Goal: Entertainment & Leisure: Browse casually

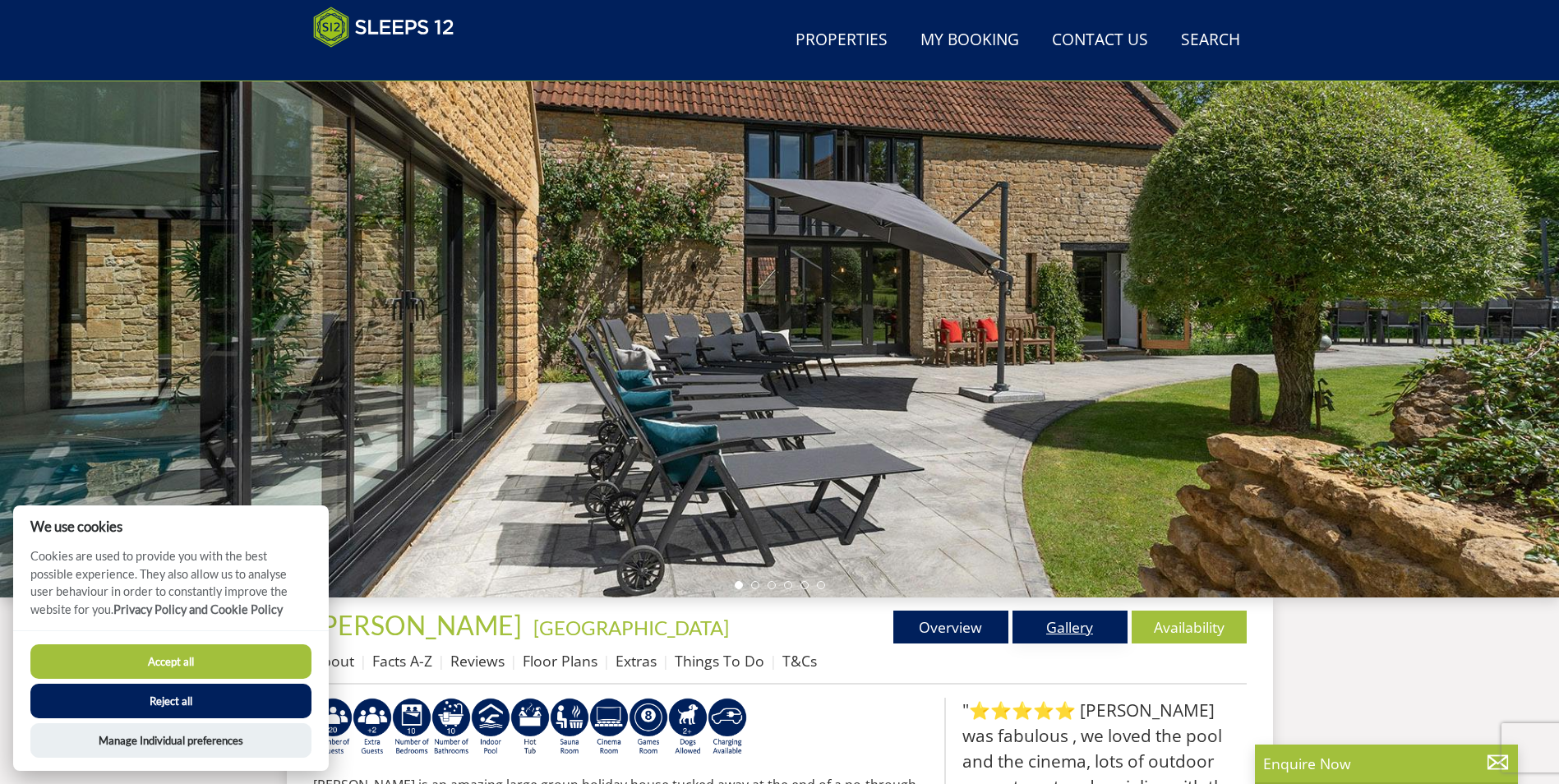
click at [1064, 621] on link "Gallery" at bounding box center [1069, 626] width 115 height 32
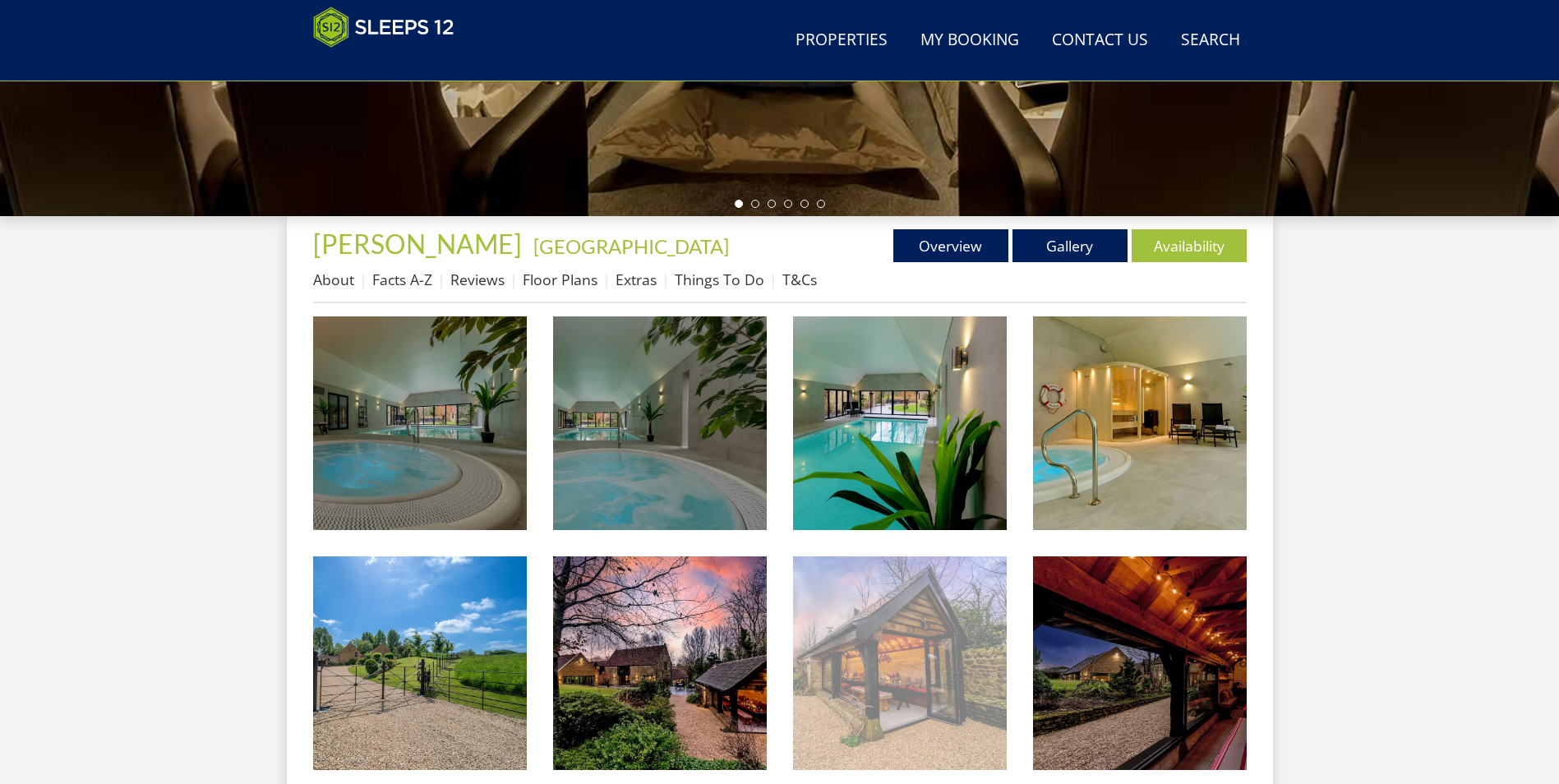
scroll to position [511, 0]
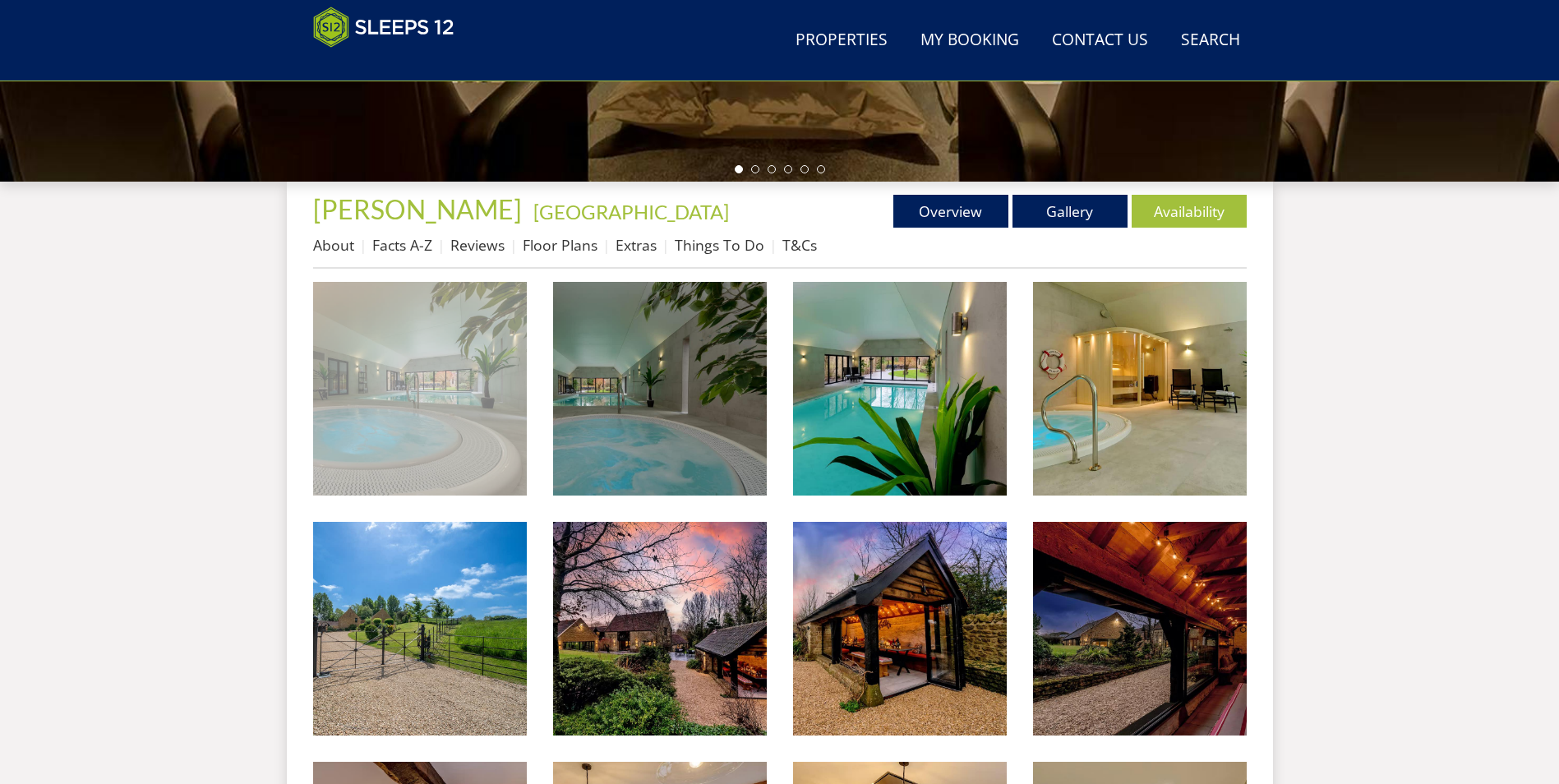
click at [469, 385] on img at bounding box center [420, 389] width 214 height 214
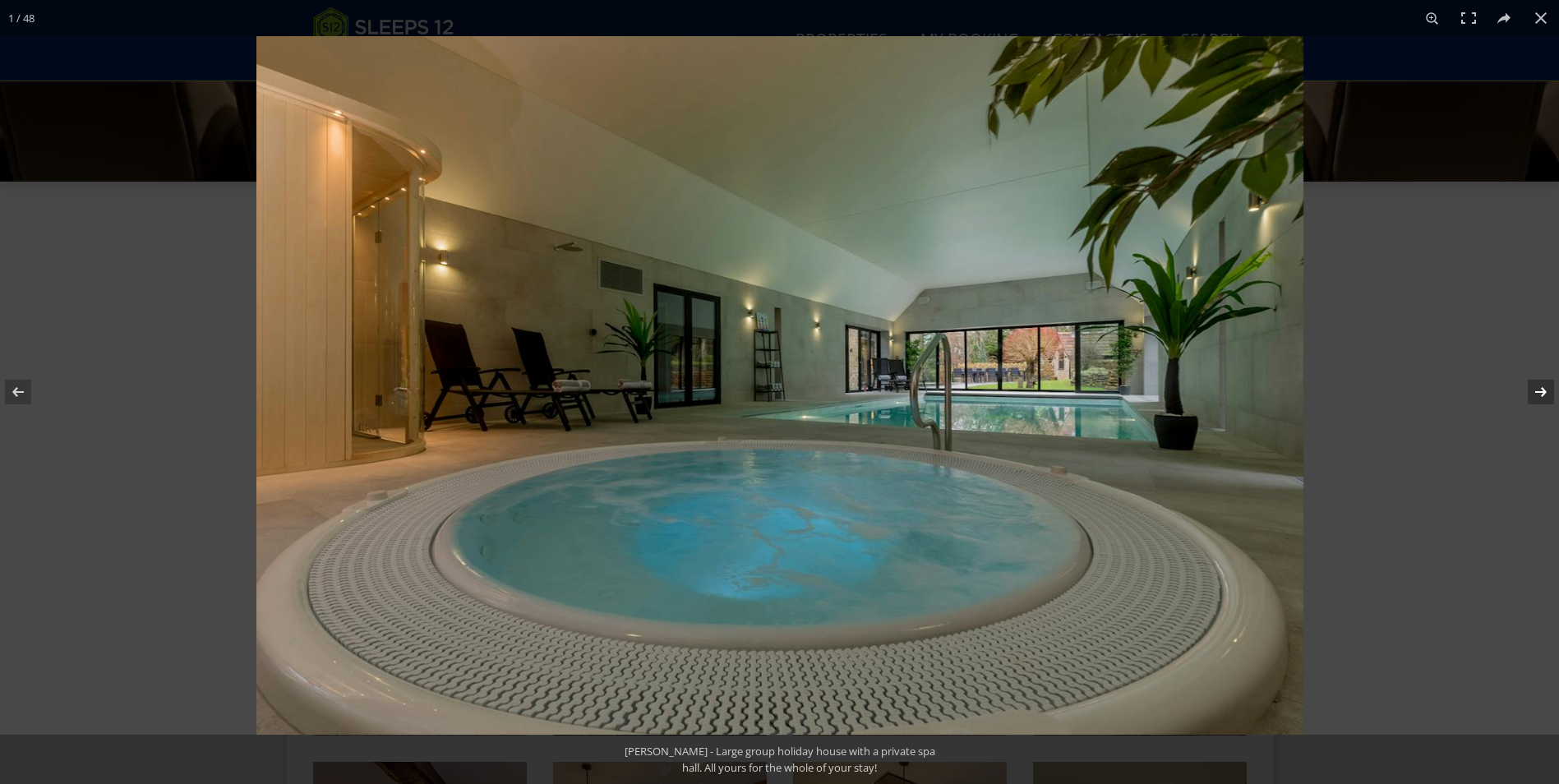
click at [1542, 392] on button at bounding box center [1531, 392] width 58 height 82
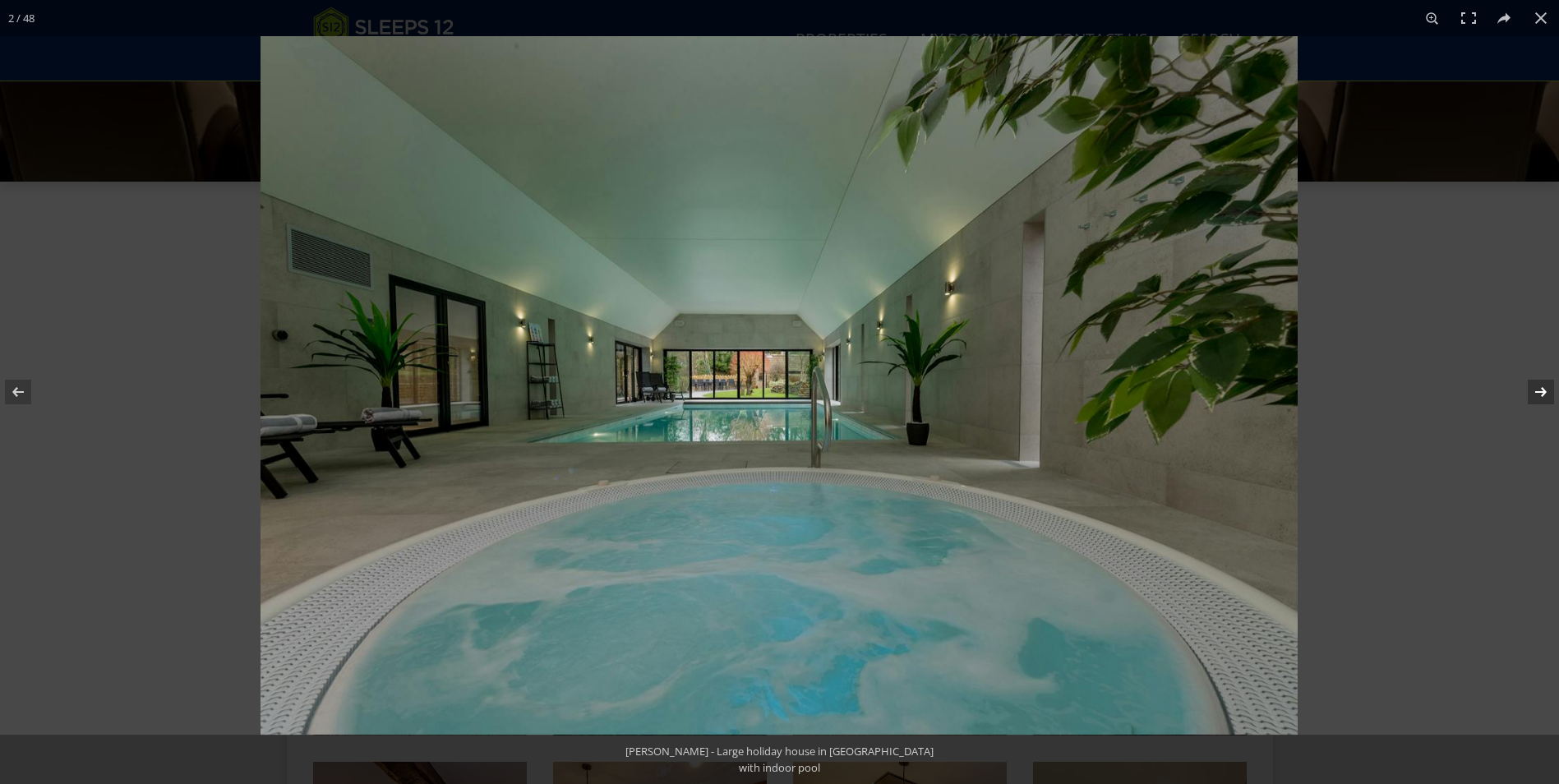
click at [1542, 392] on button at bounding box center [1531, 392] width 58 height 82
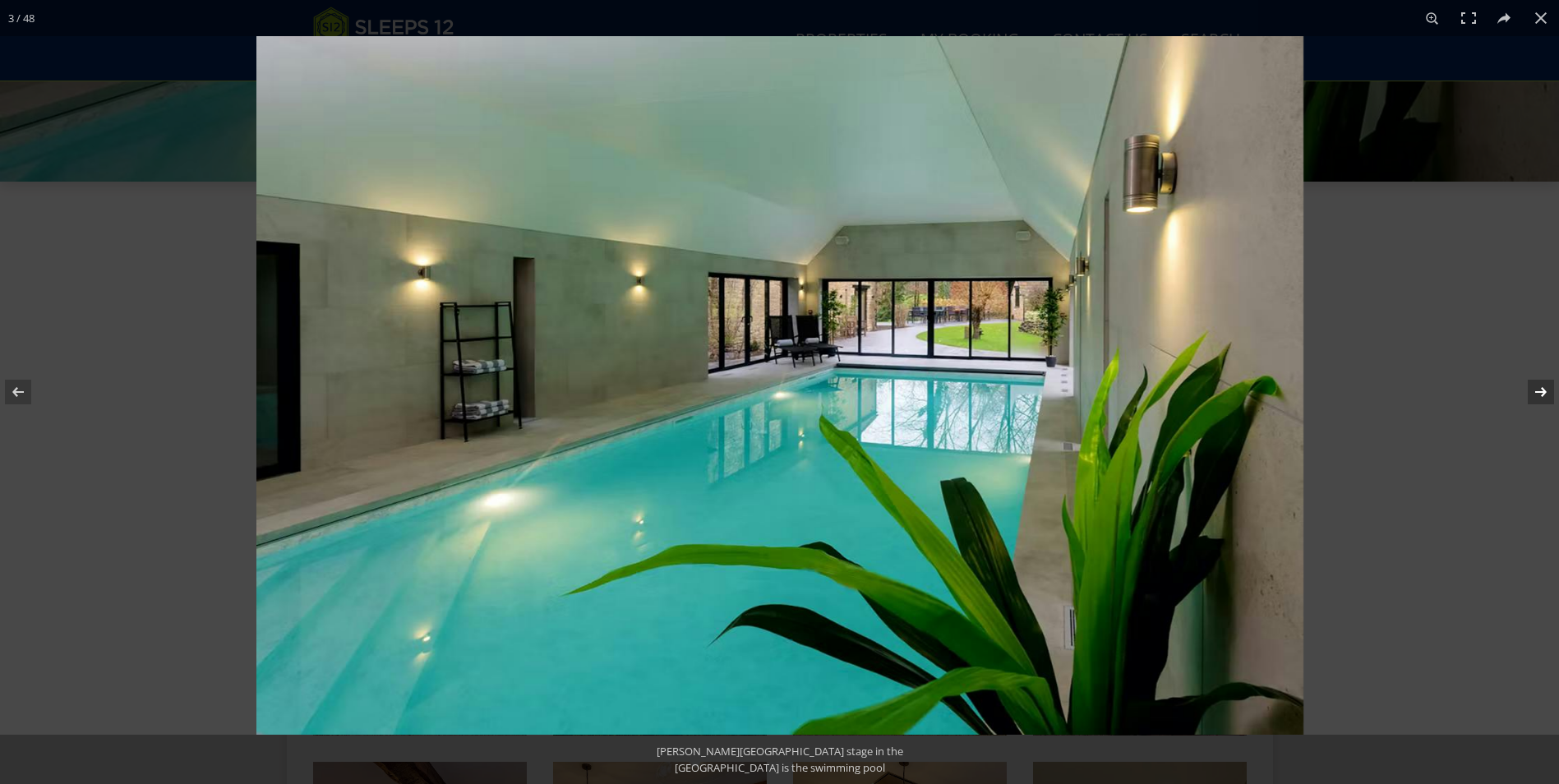
click at [1542, 392] on button at bounding box center [1531, 392] width 58 height 82
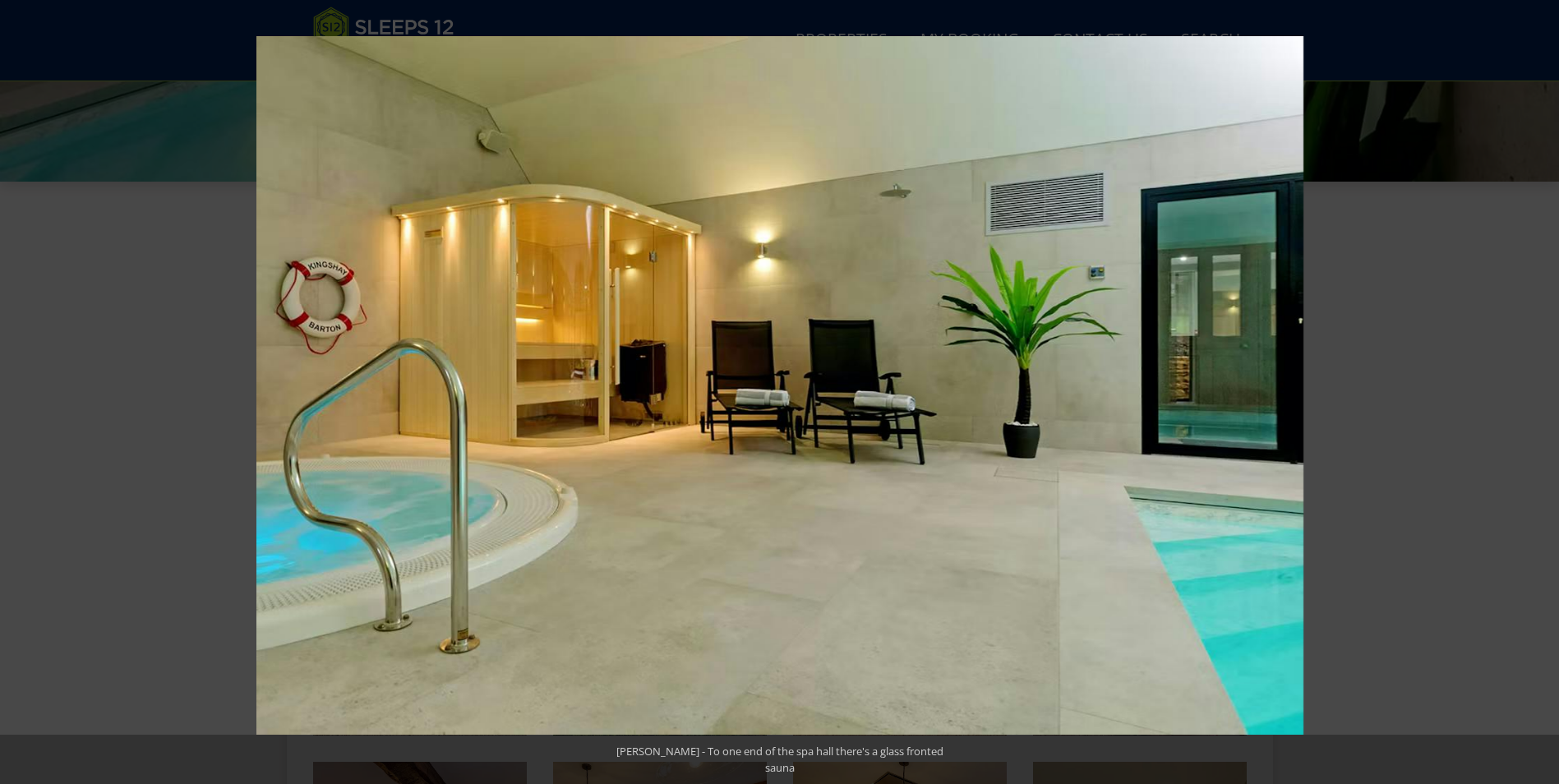
click at [1542, 392] on button at bounding box center [1531, 392] width 58 height 82
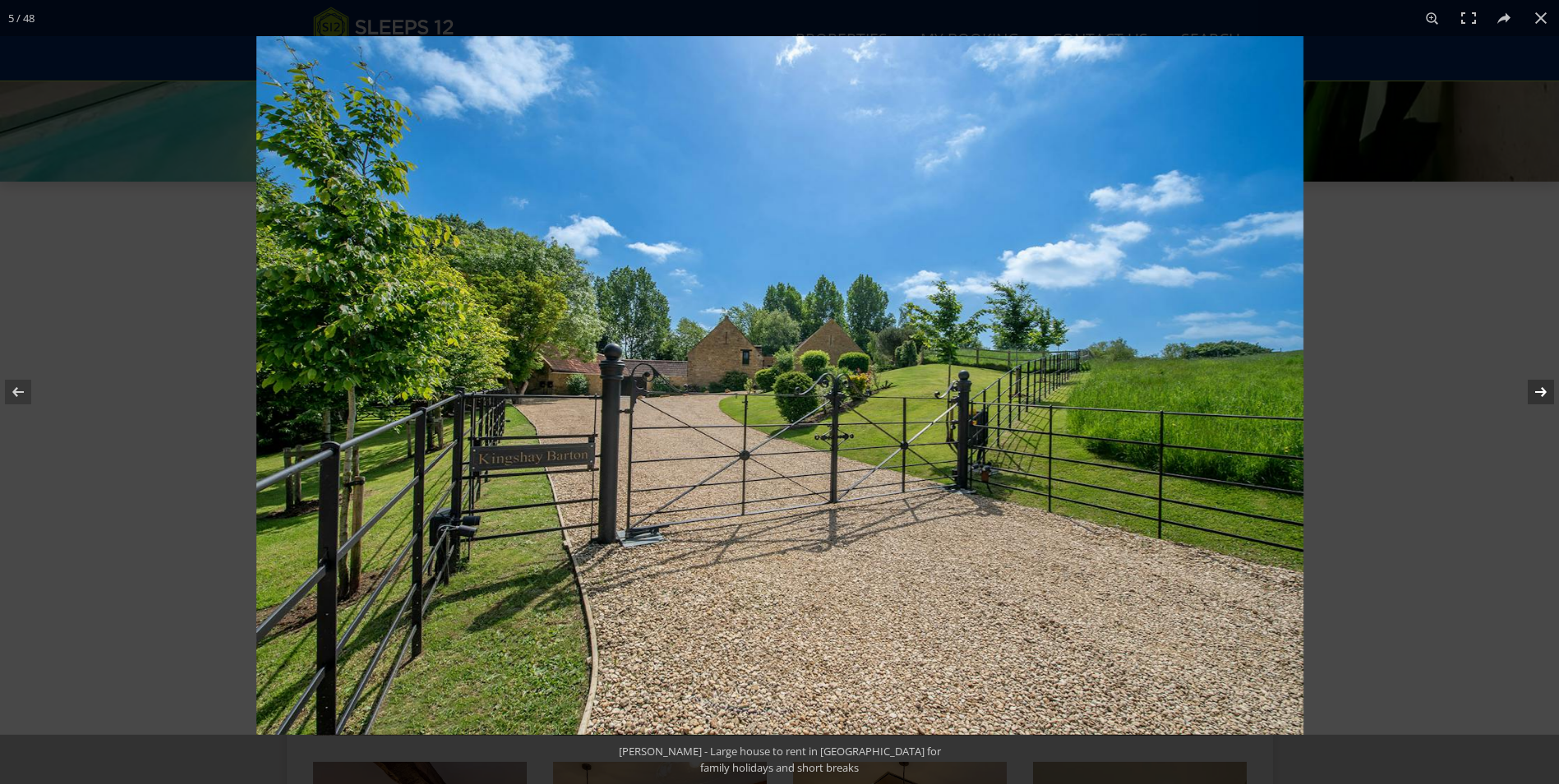
click at [1542, 392] on button at bounding box center [1531, 392] width 58 height 82
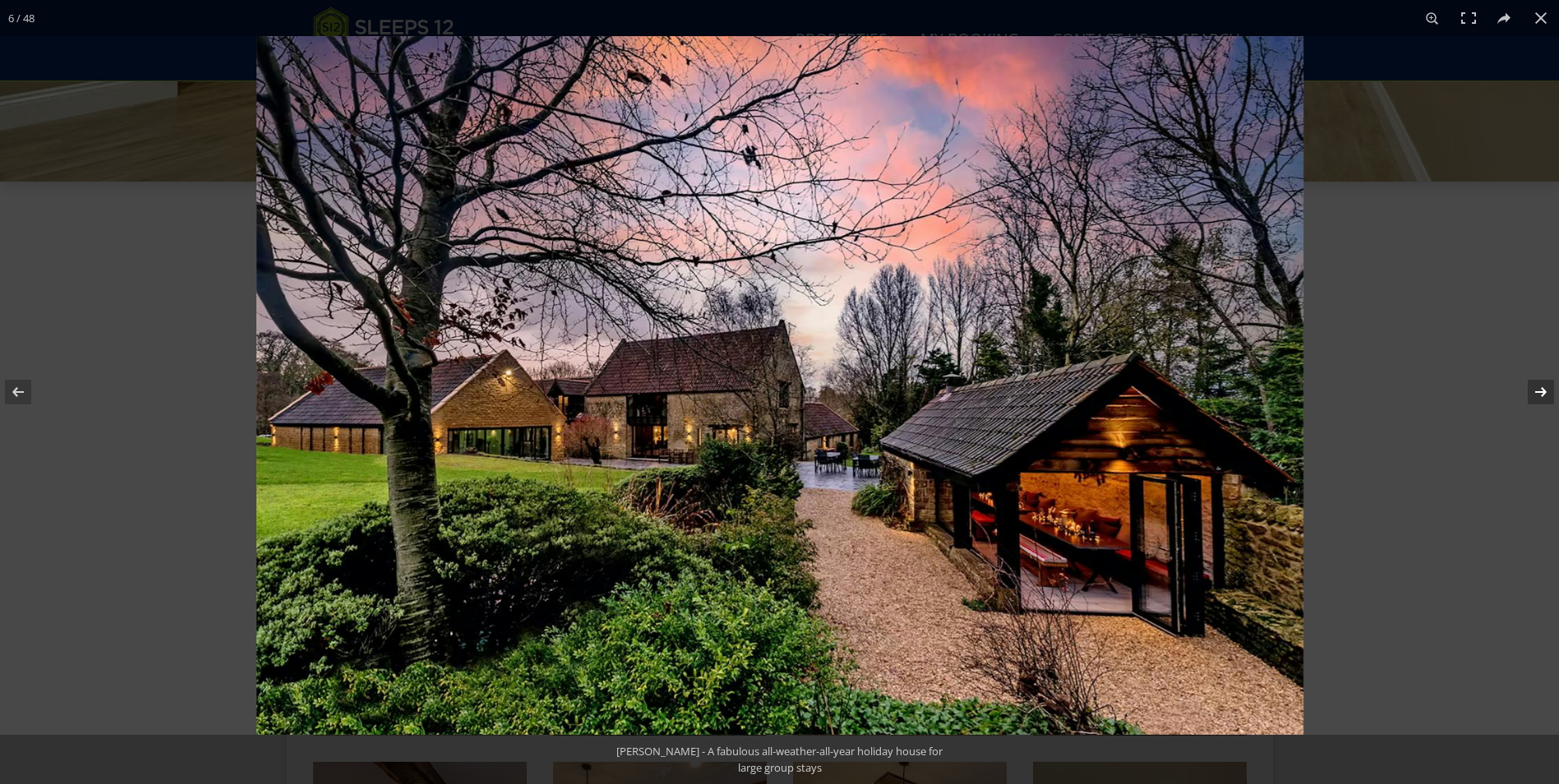
click at [1540, 391] on button at bounding box center [1531, 392] width 58 height 82
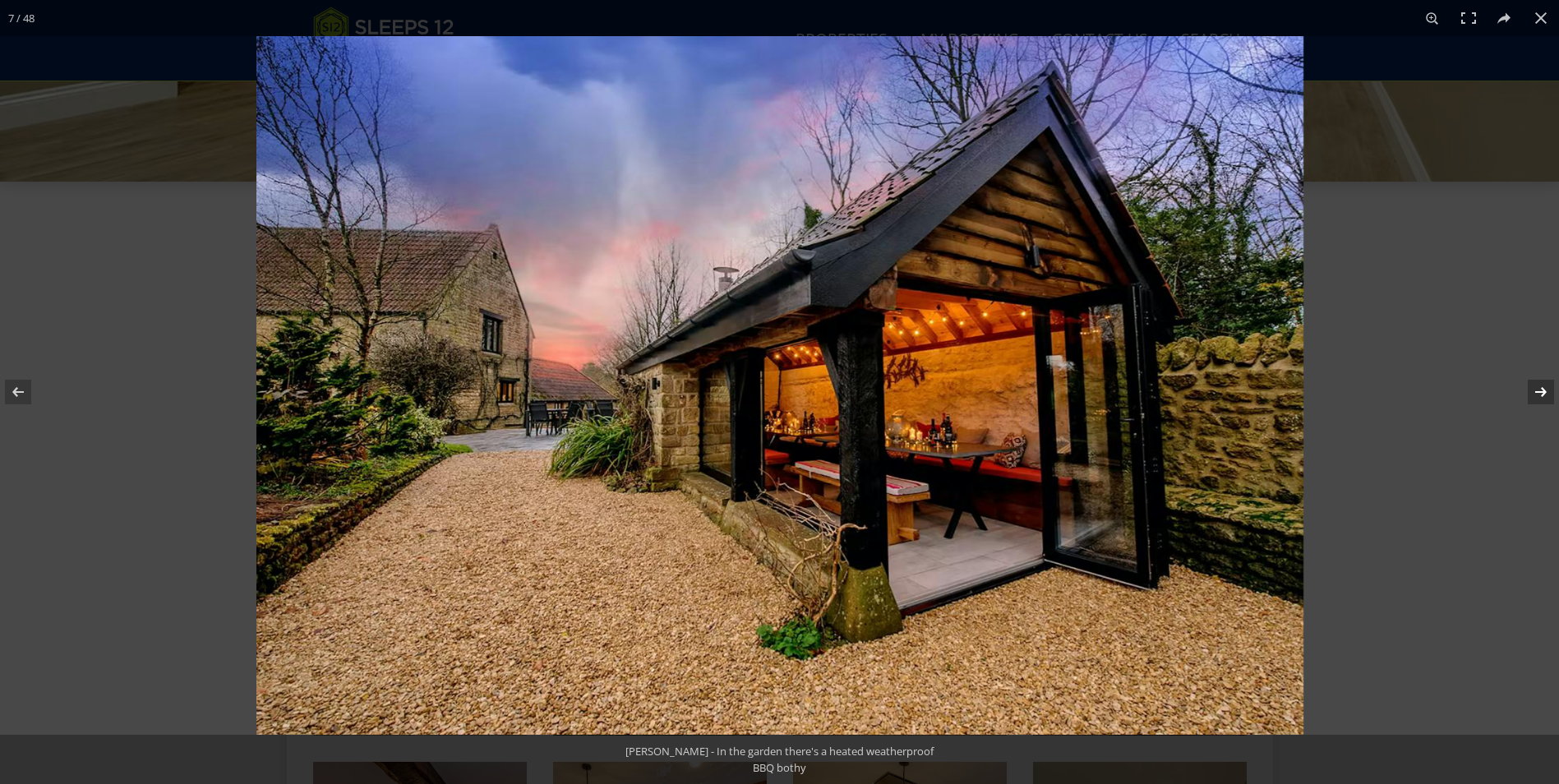
click at [1540, 391] on button at bounding box center [1531, 392] width 58 height 82
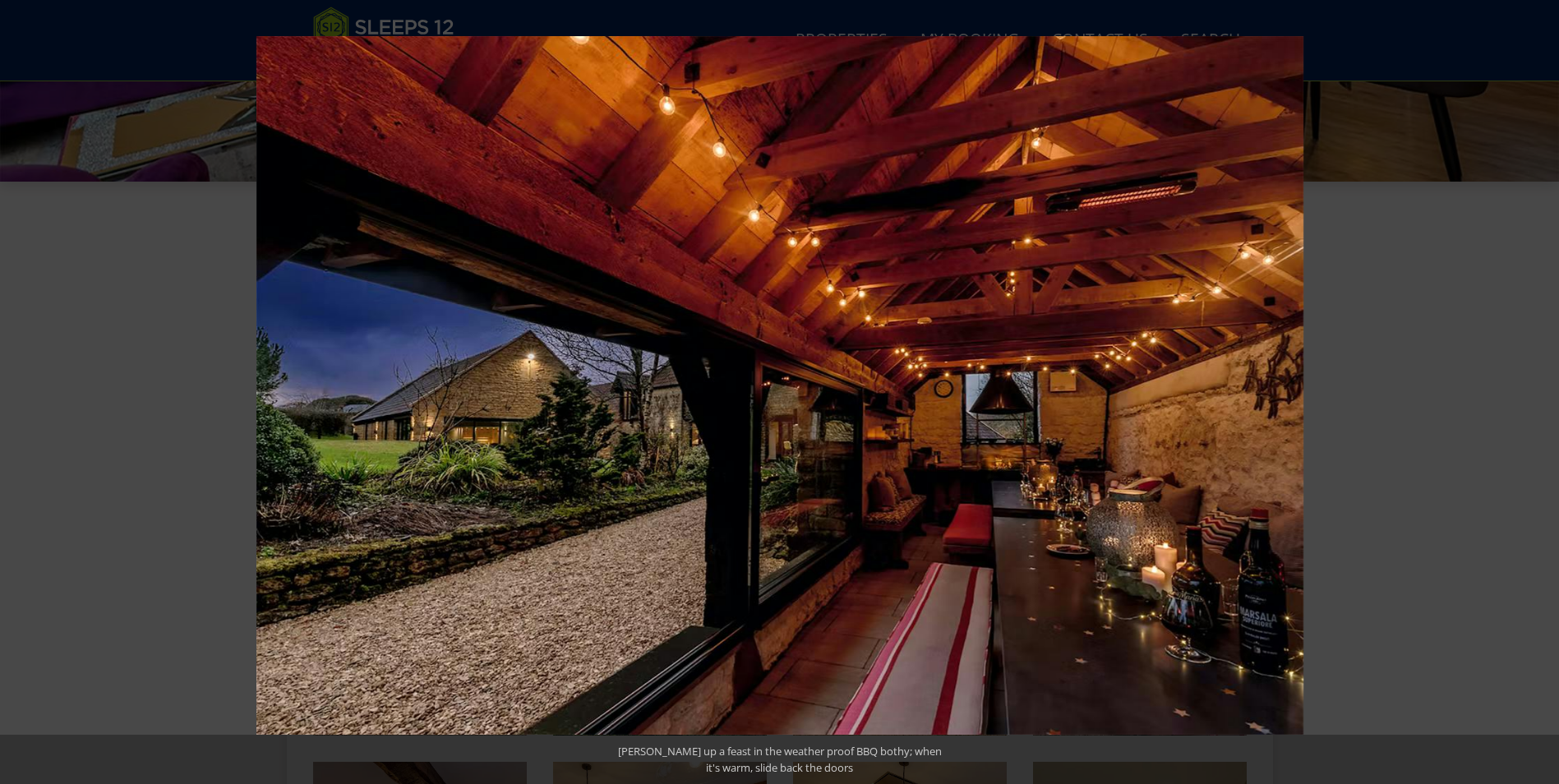
click at [1535, 395] on button at bounding box center [1531, 392] width 58 height 82
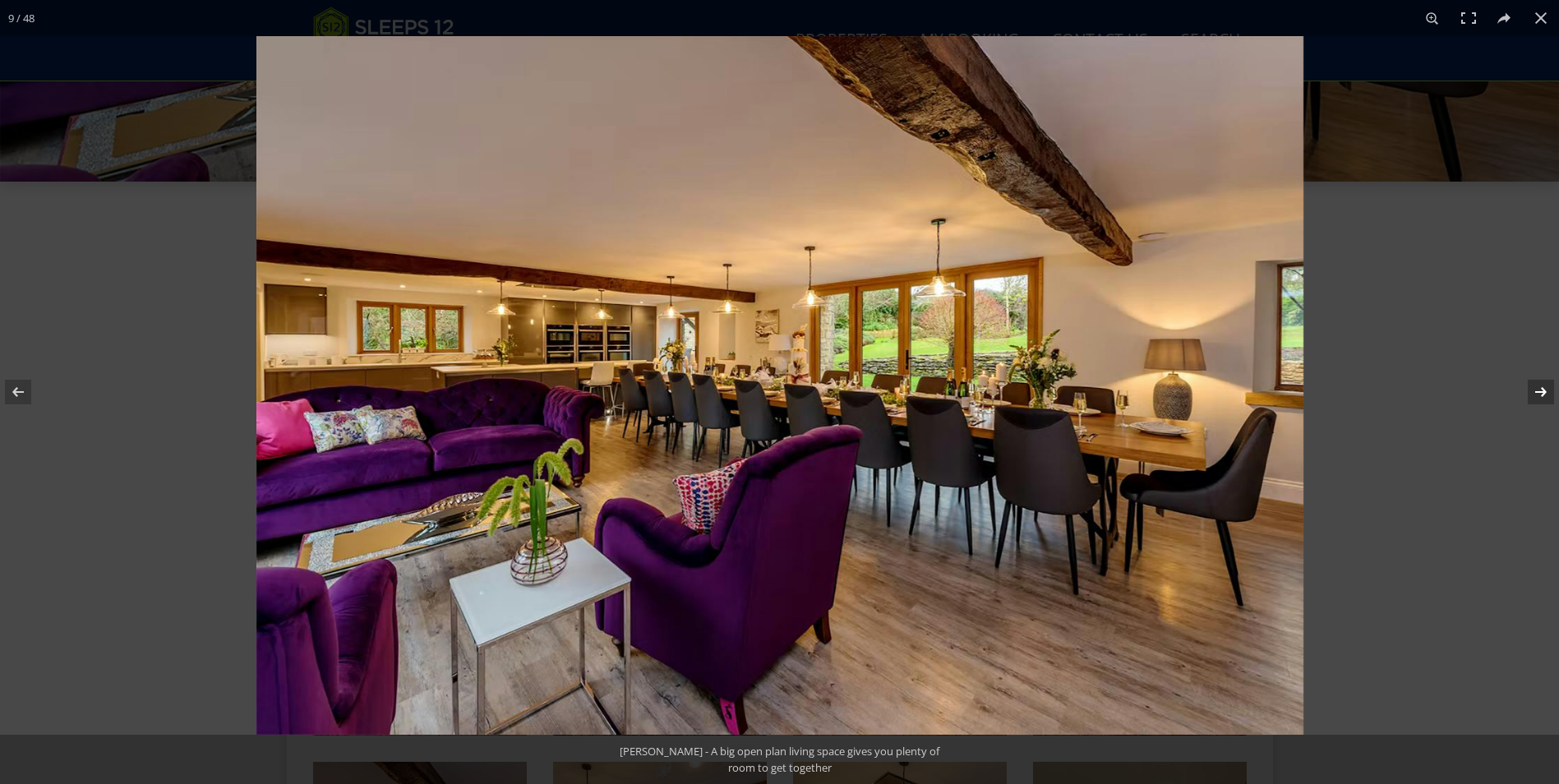
click at [1535, 395] on button at bounding box center [1531, 392] width 58 height 82
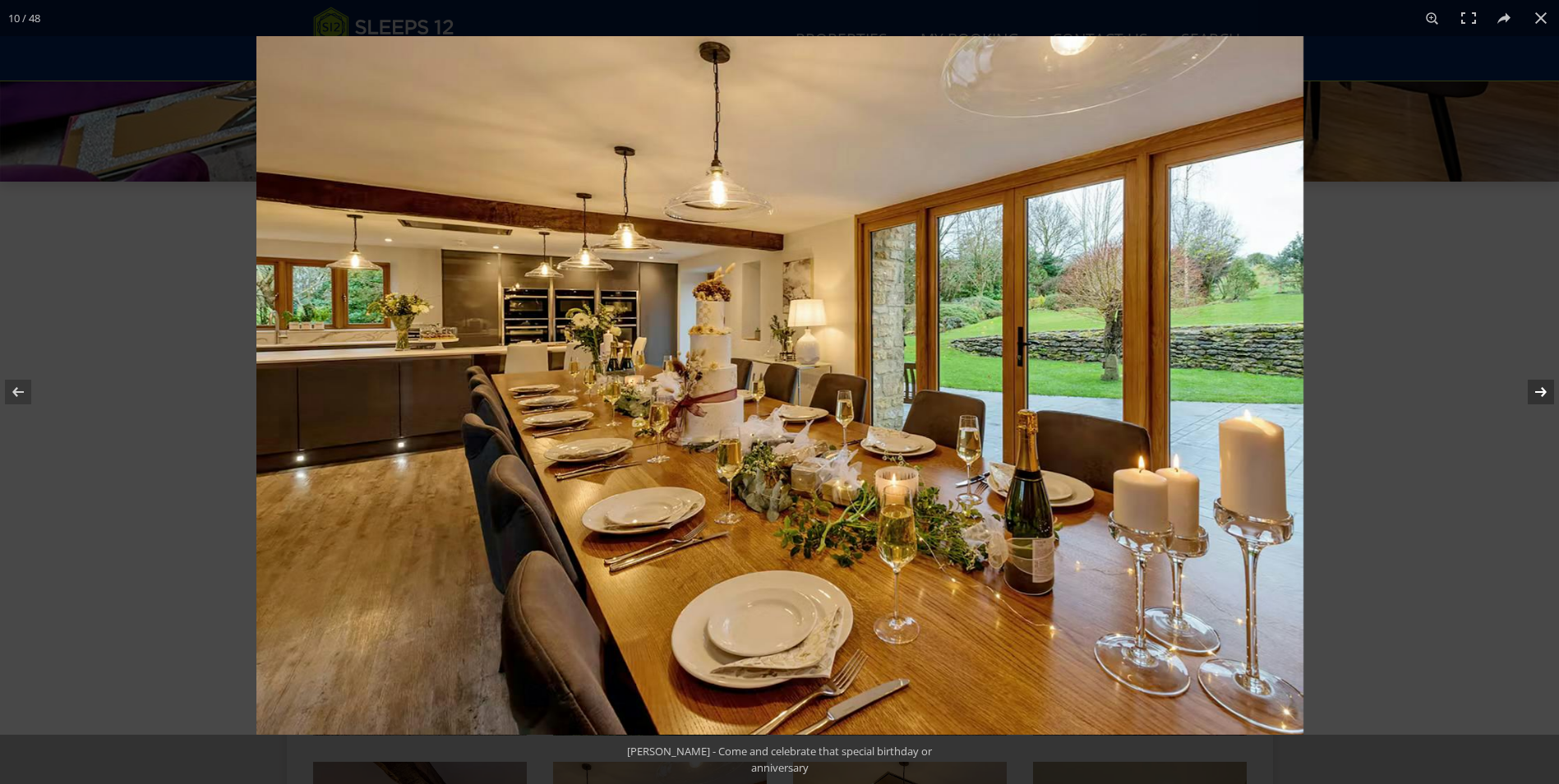
click at [1537, 386] on button at bounding box center [1531, 392] width 58 height 82
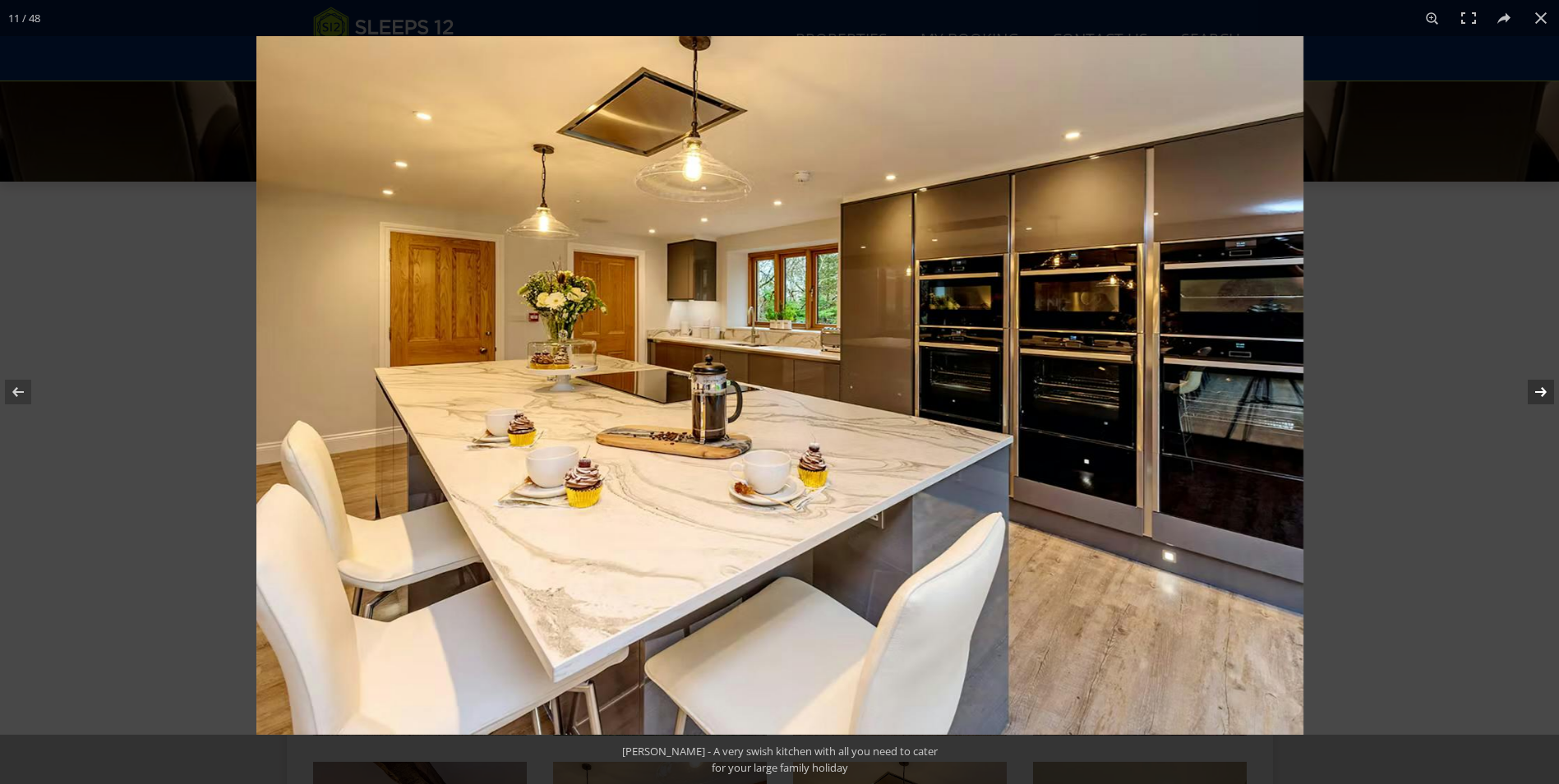
click at [1537, 386] on button at bounding box center [1531, 392] width 58 height 82
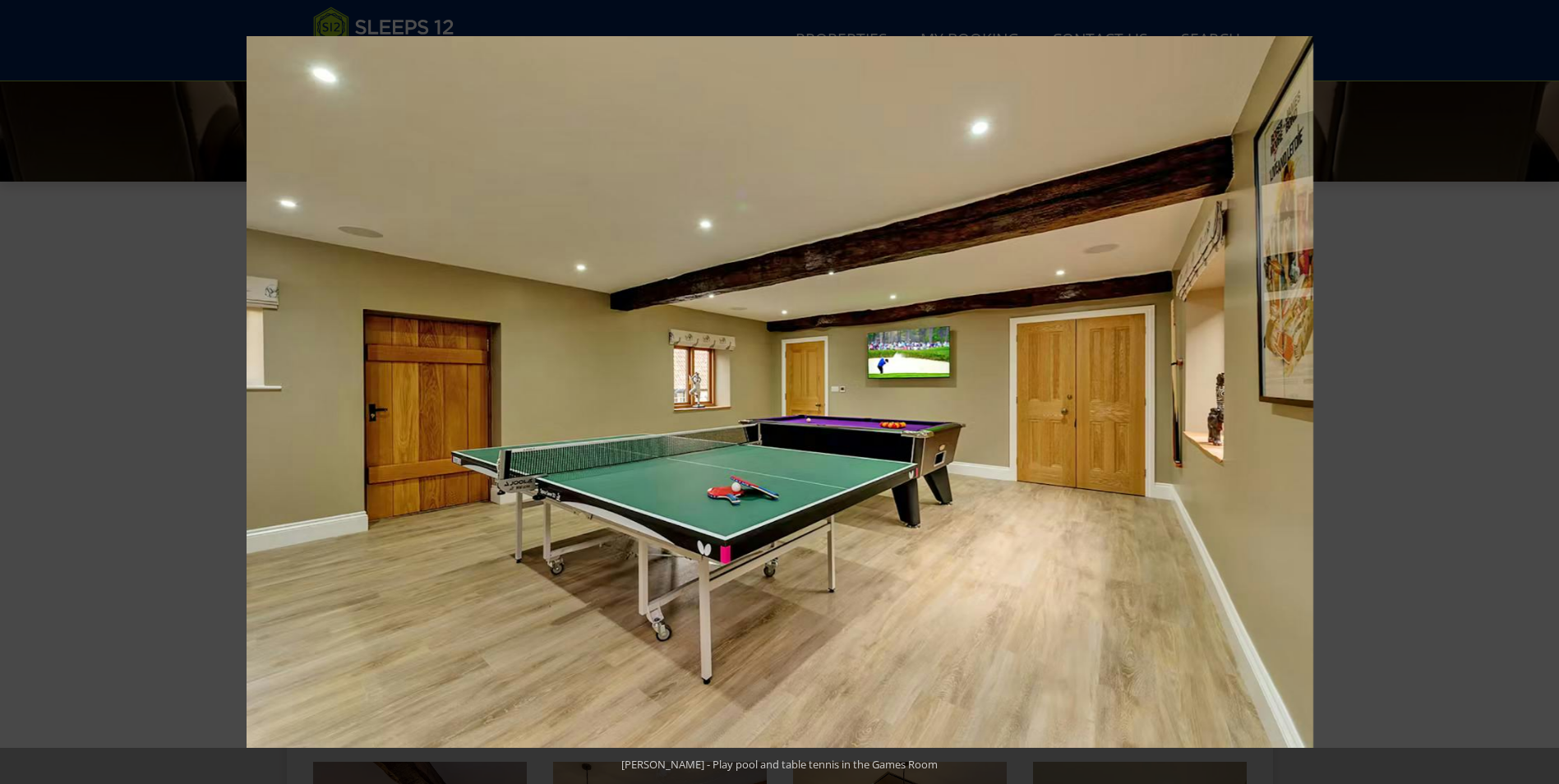
click at [1537, 386] on button at bounding box center [1531, 392] width 58 height 82
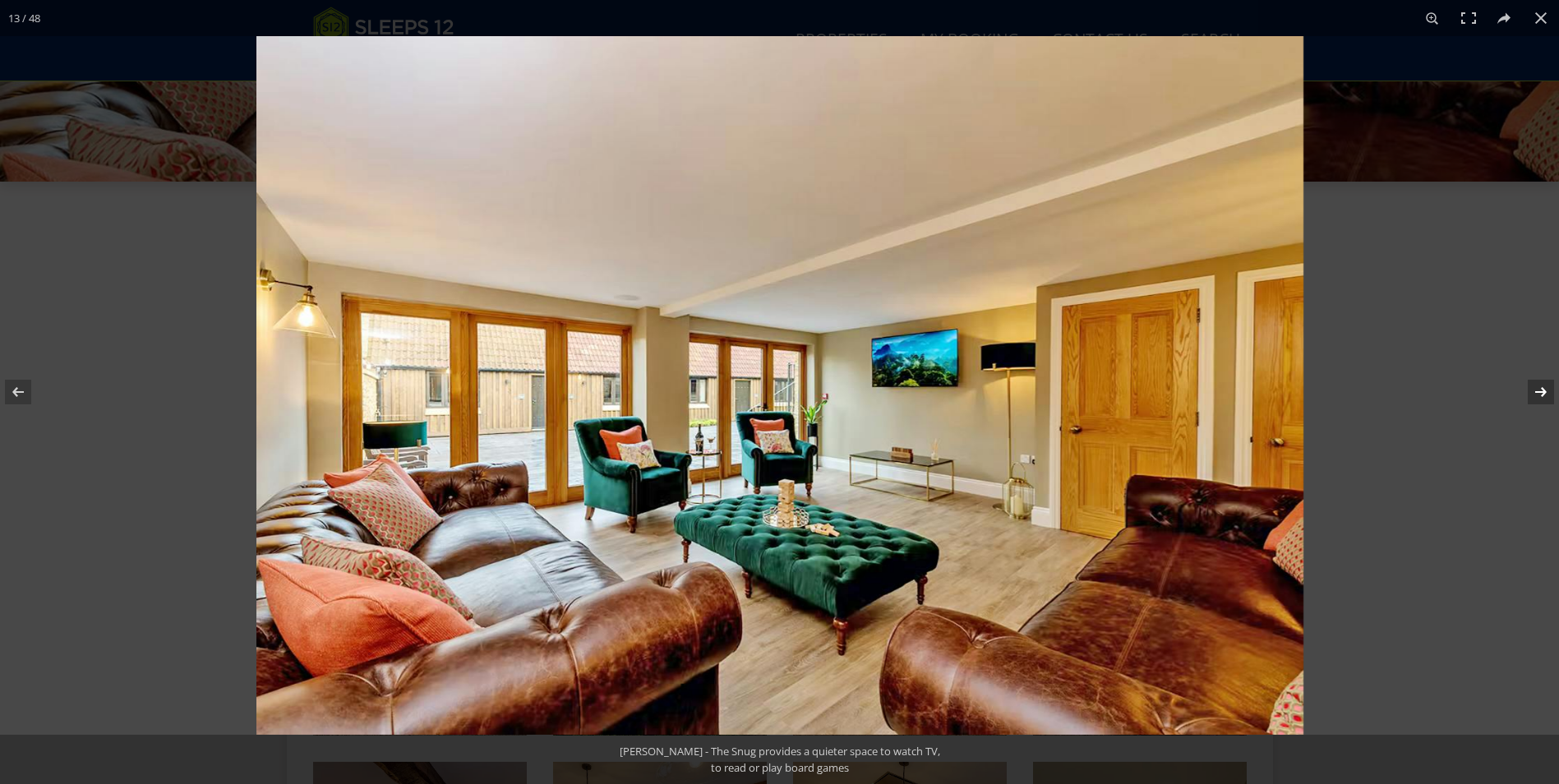
click at [1540, 394] on button at bounding box center [1531, 392] width 58 height 82
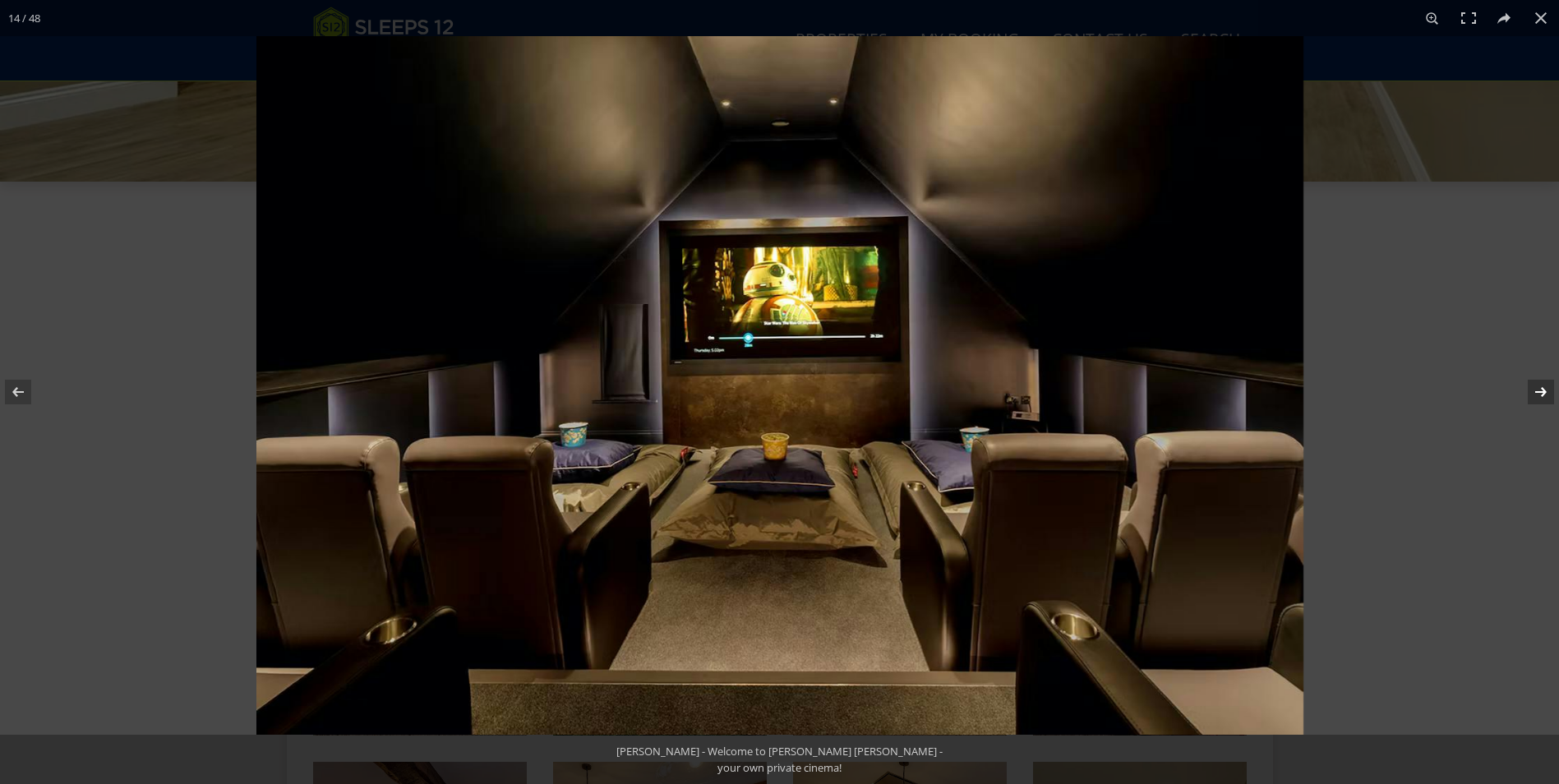
click at [1546, 396] on button at bounding box center [1531, 392] width 58 height 82
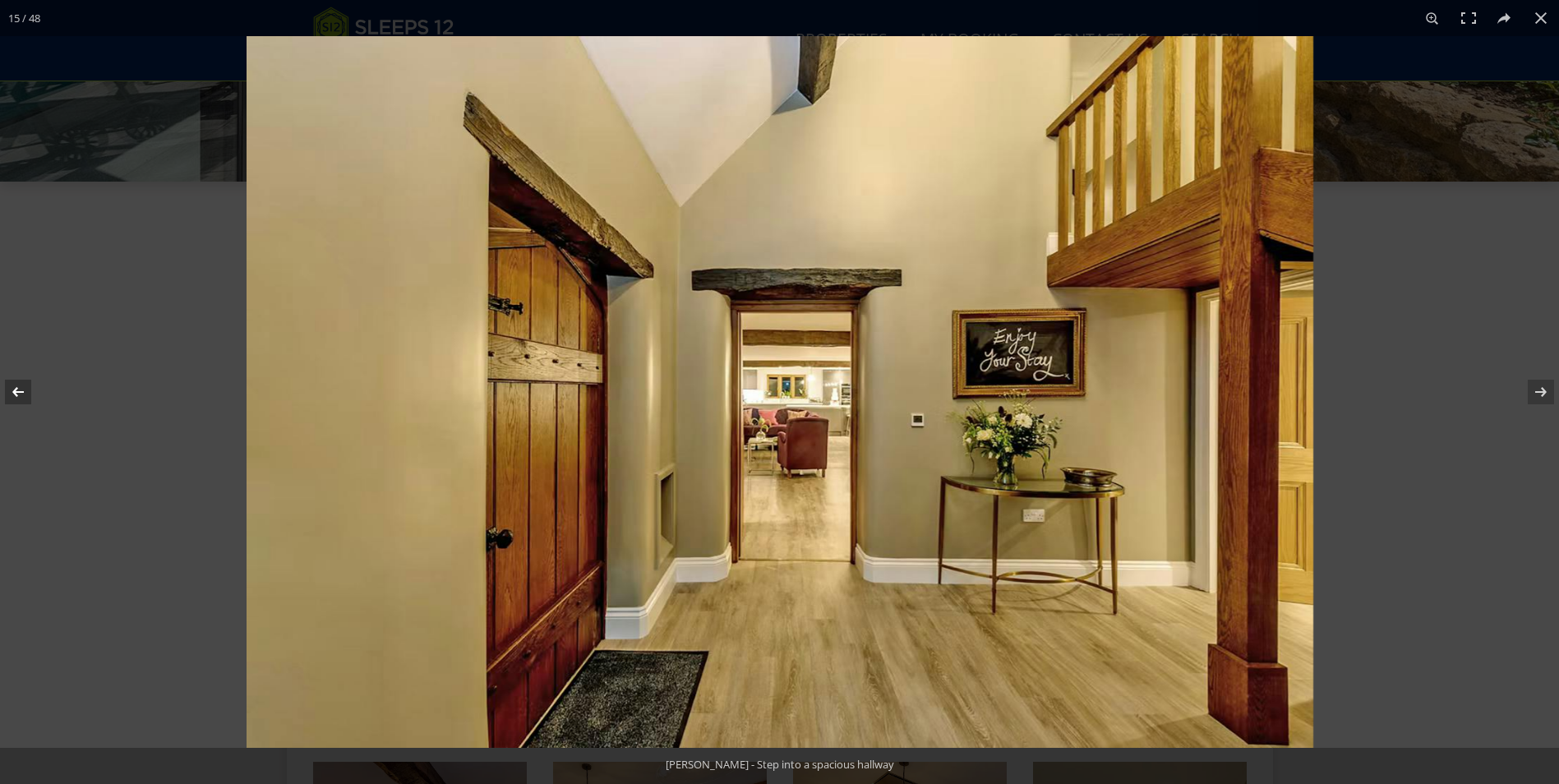
click at [6, 392] on button at bounding box center [28, 392] width 58 height 82
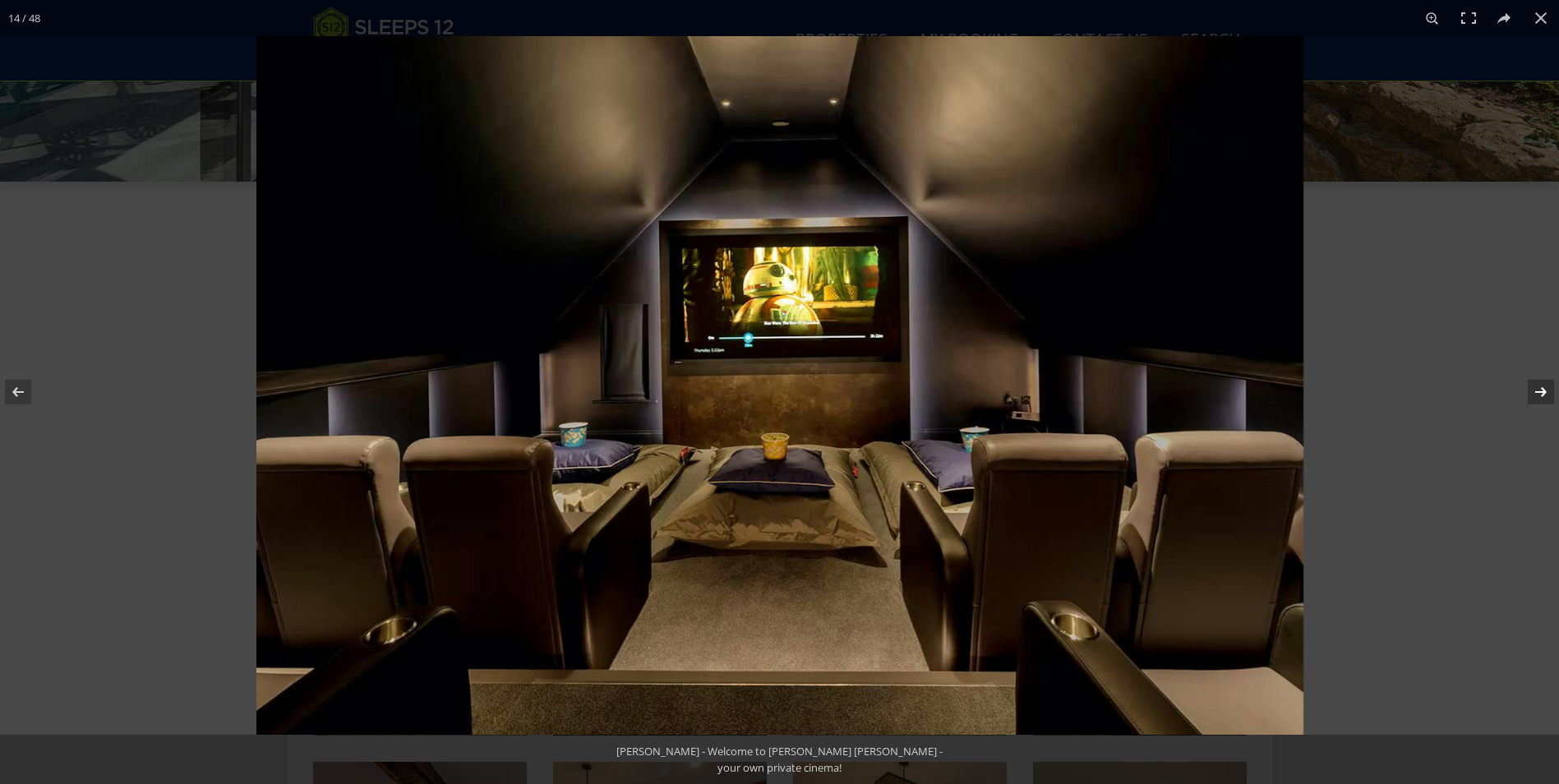
click at [1537, 393] on button at bounding box center [1531, 392] width 58 height 82
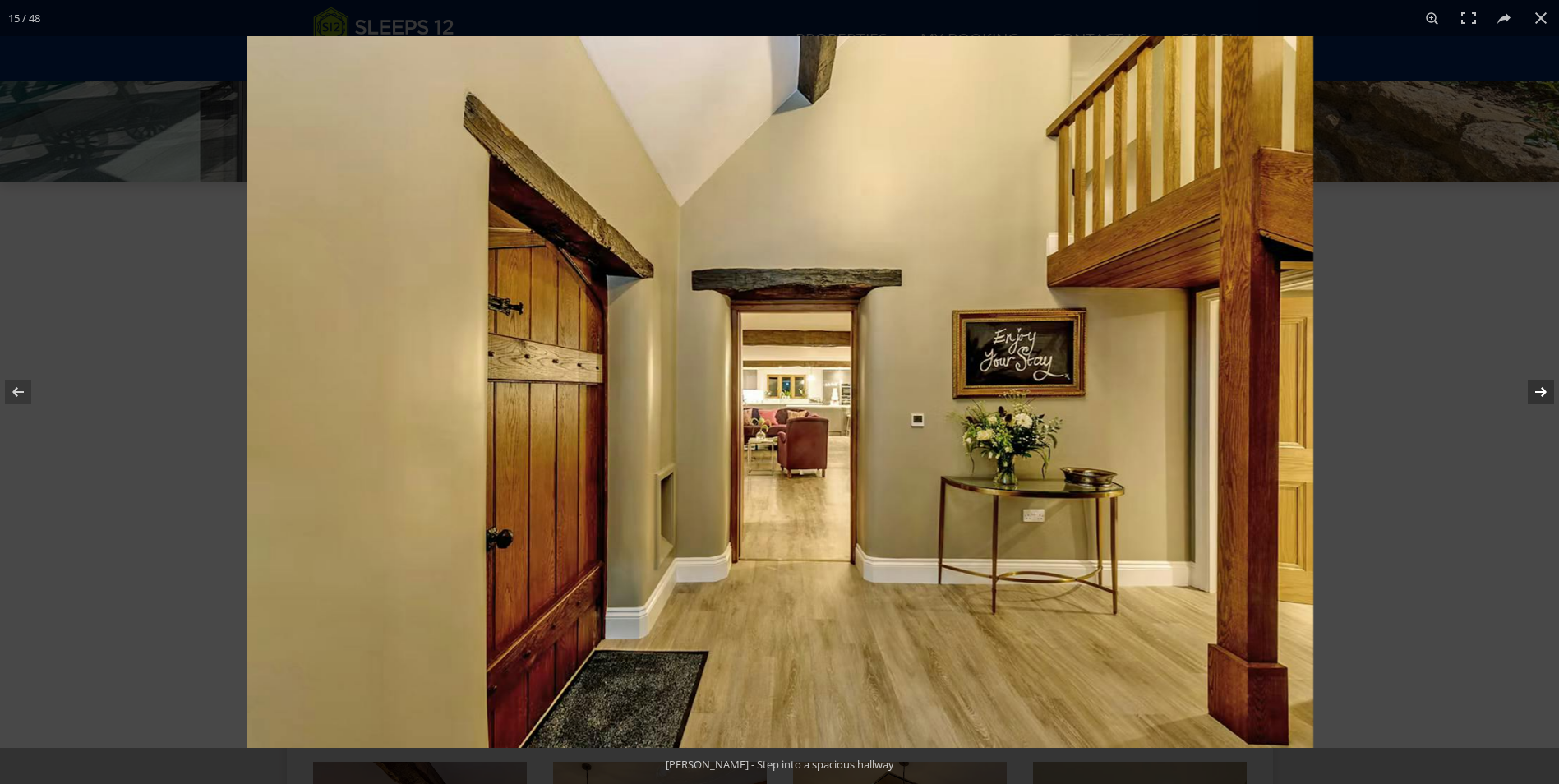
click at [1537, 393] on button at bounding box center [1531, 392] width 58 height 82
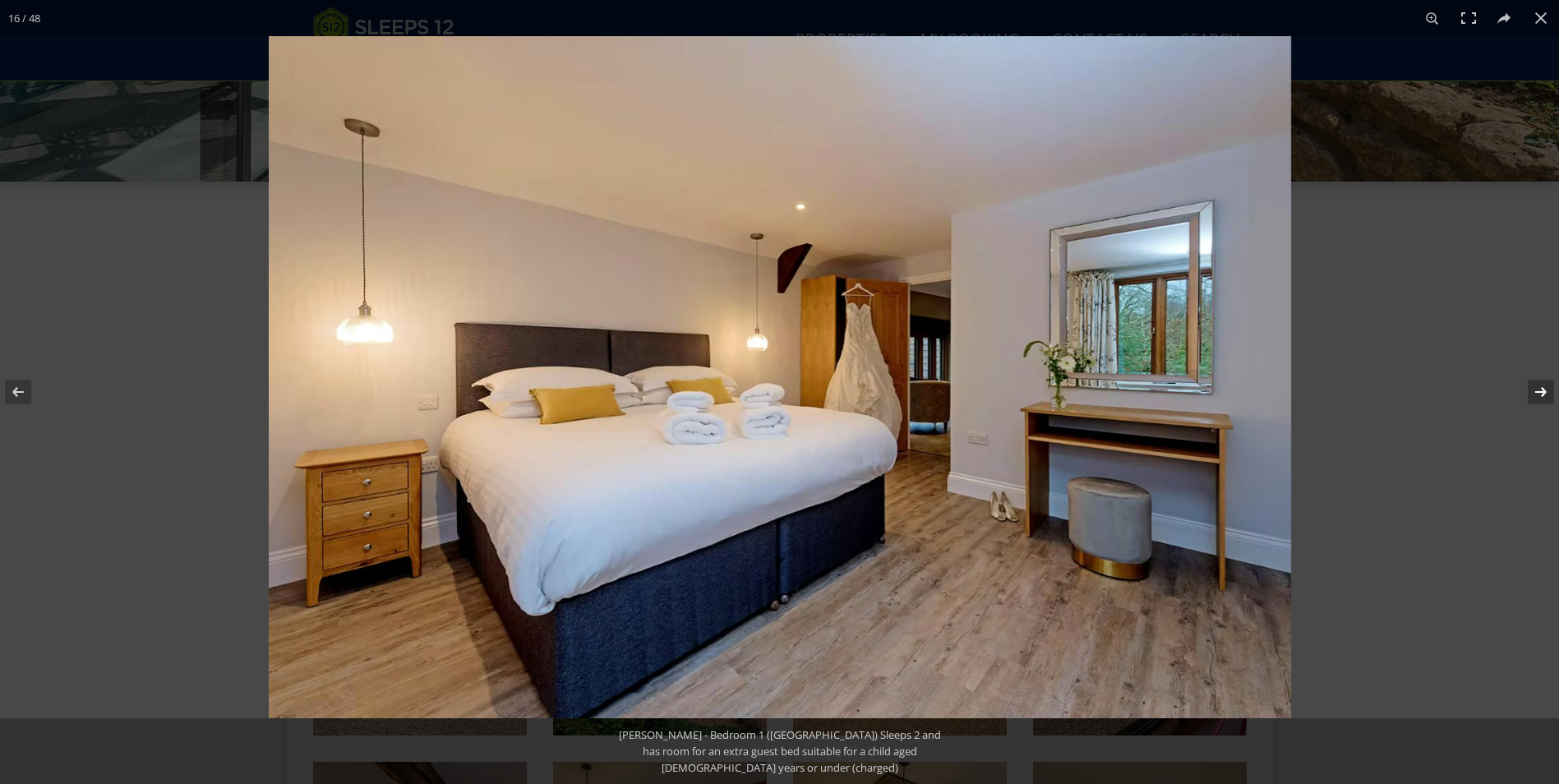
click at [1537, 393] on button at bounding box center [1531, 392] width 58 height 82
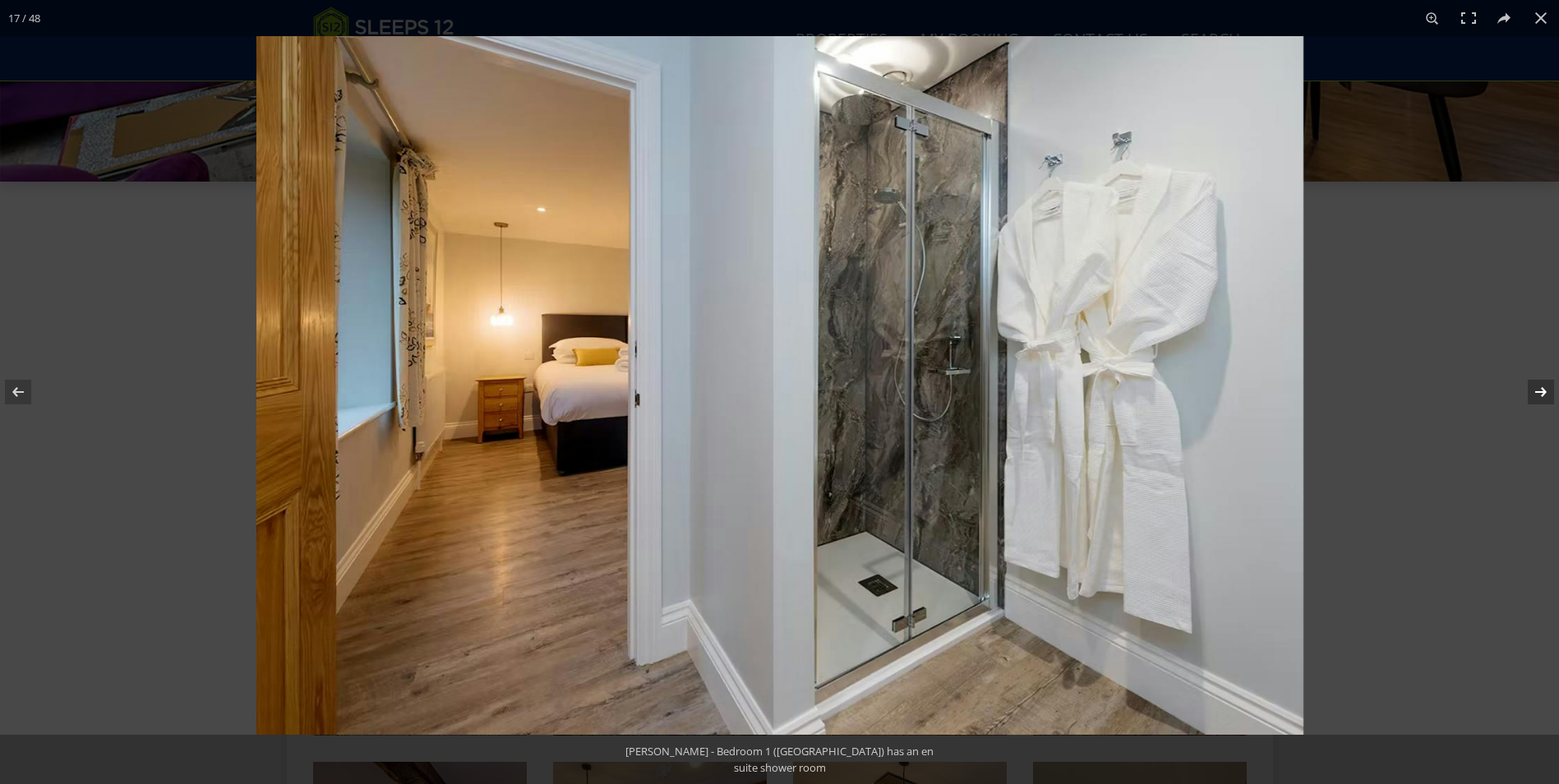
click at [1537, 393] on button at bounding box center [1531, 392] width 58 height 82
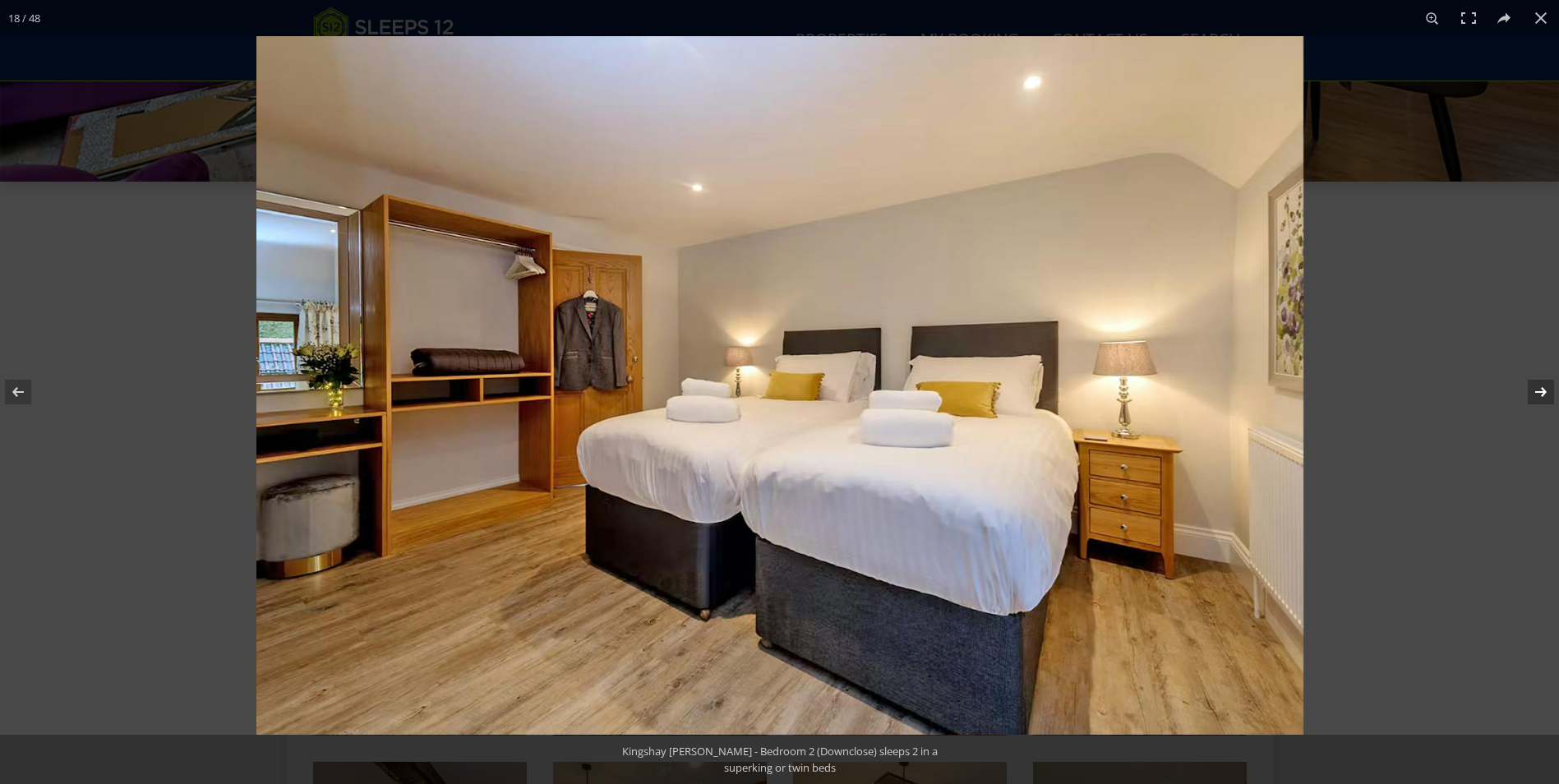
click at [1537, 393] on button at bounding box center [1531, 392] width 58 height 82
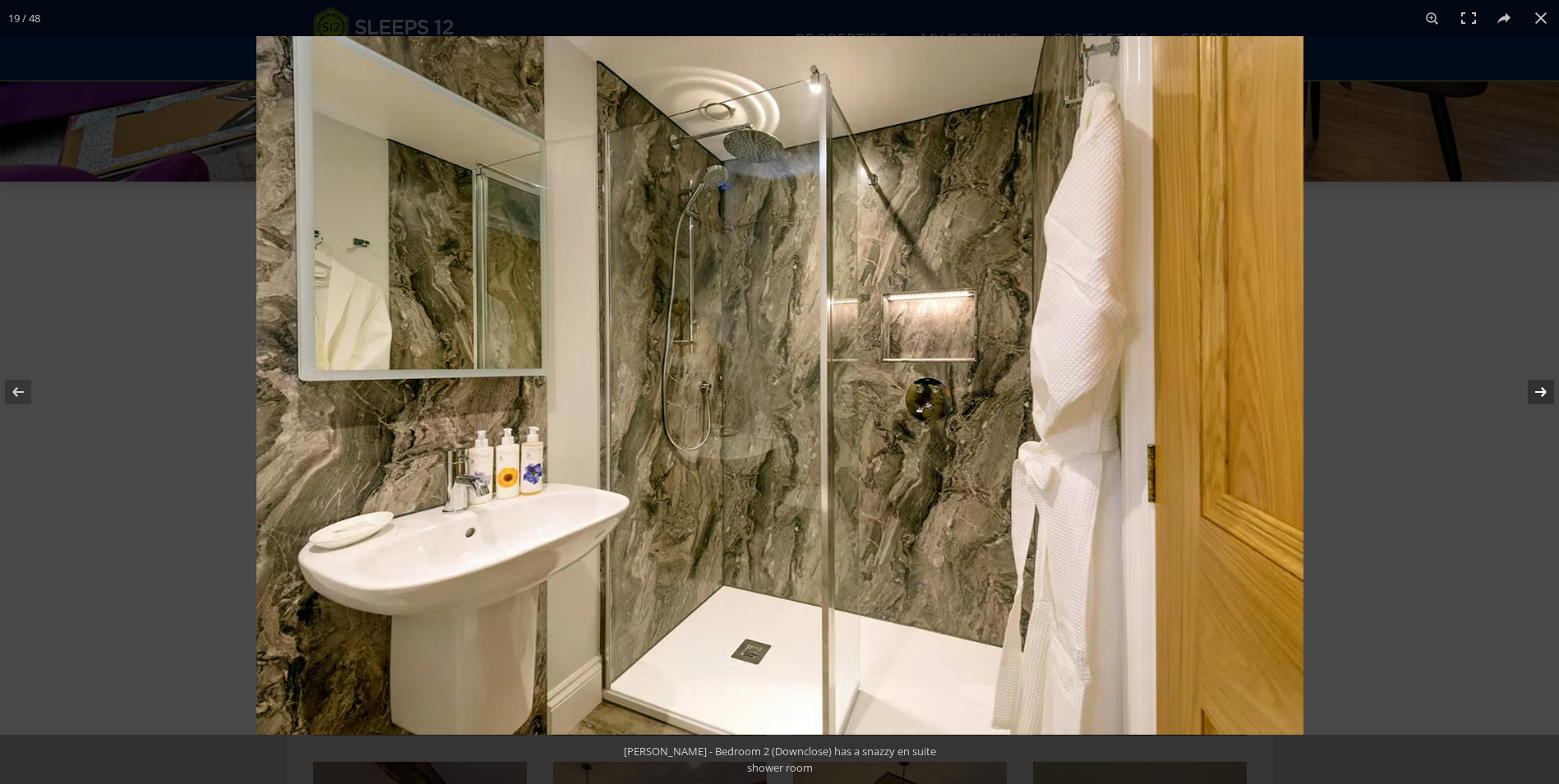
click at [1537, 393] on button at bounding box center [1531, 392] width 58 height 82
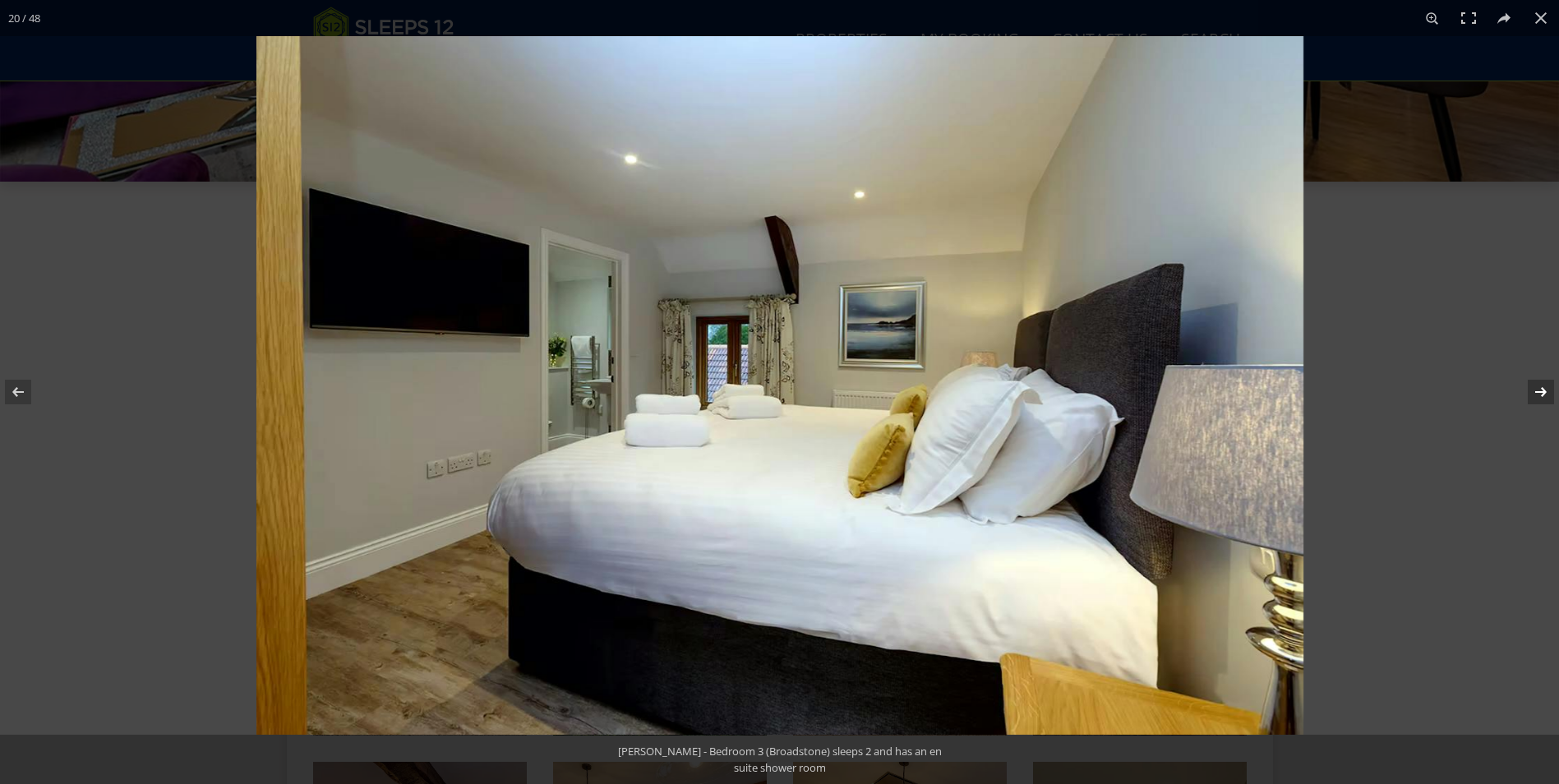
click at [1537, 393] on button at bounding box center [1531, 392] width 58 height 82
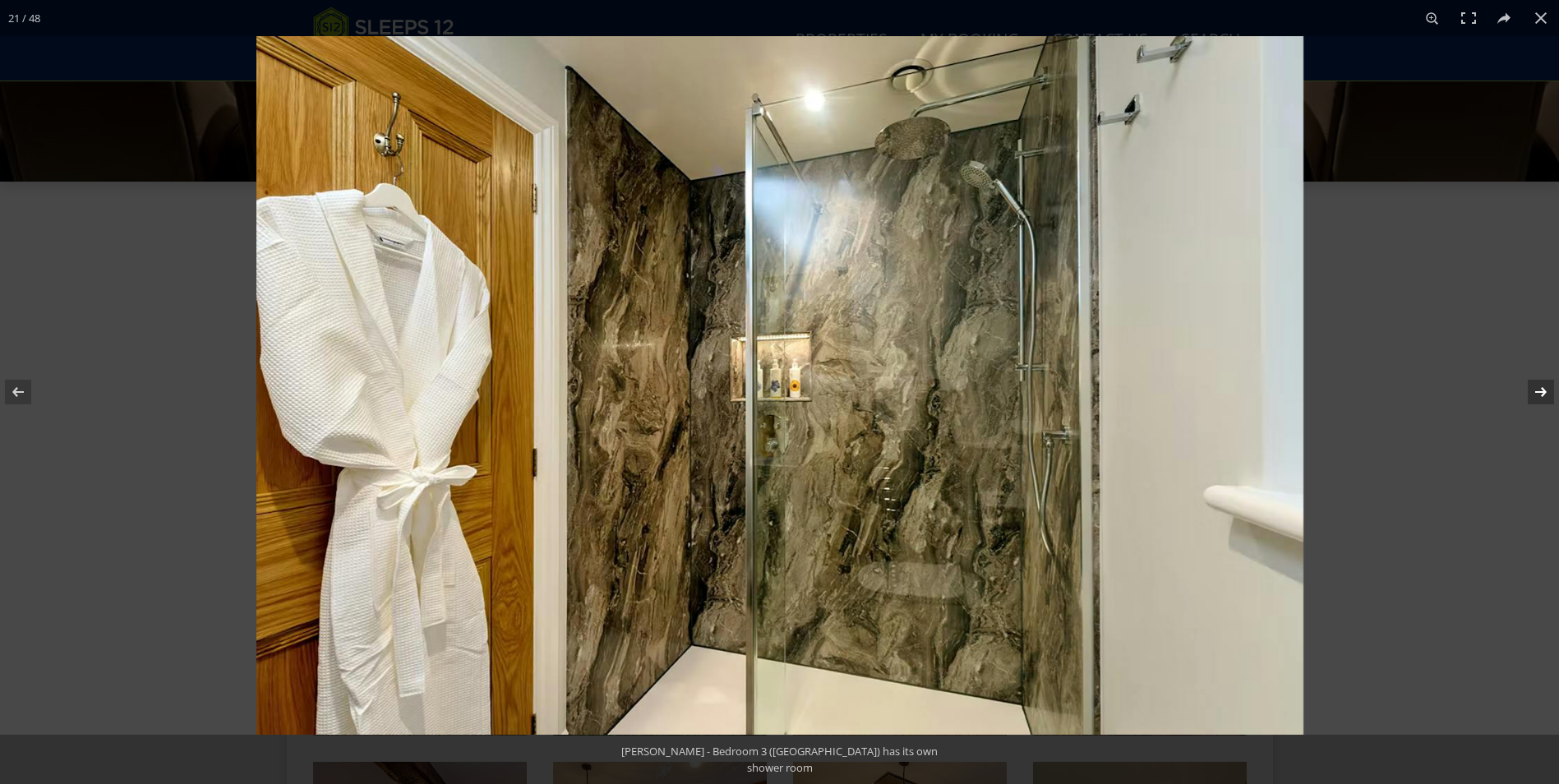
click at [1537, 393] on button at bounding box center [1531, 392] width 58 height 82
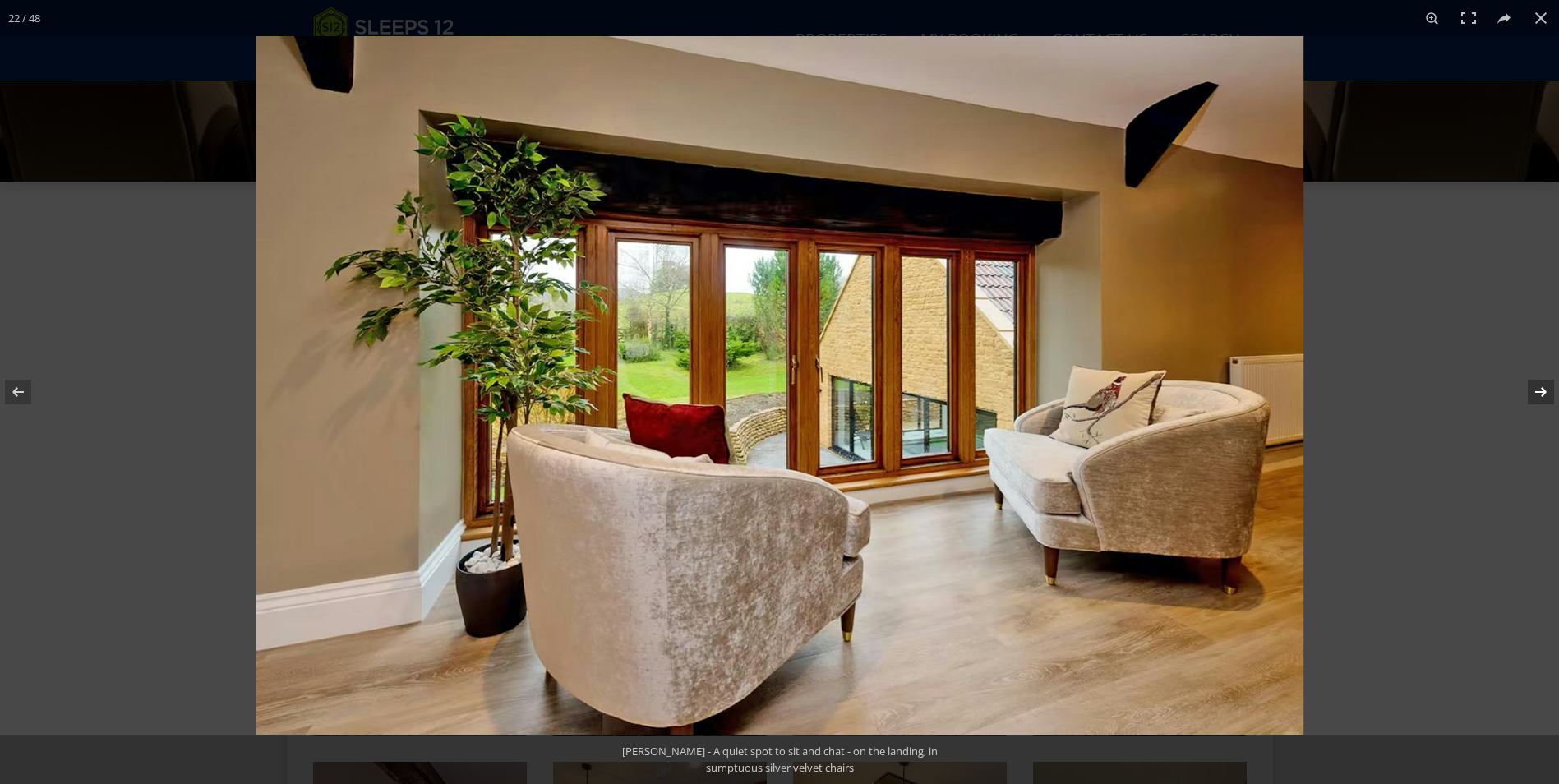
click at [1537, 393] on button at bounding box center [1531, 392] width 58 height 82
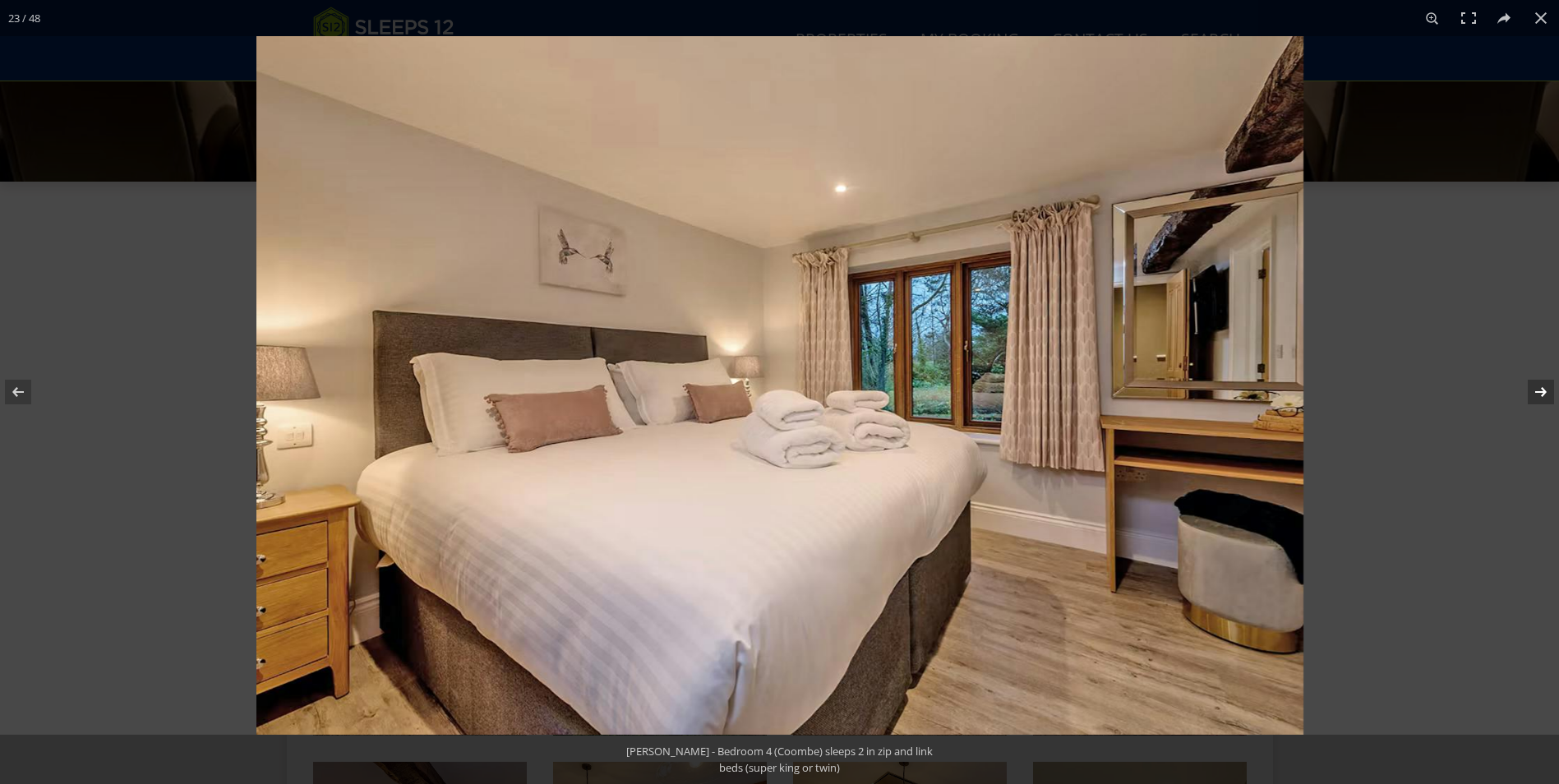
click at [1537, 393] on button at bounding box center [1531, 392] width 58 height 82
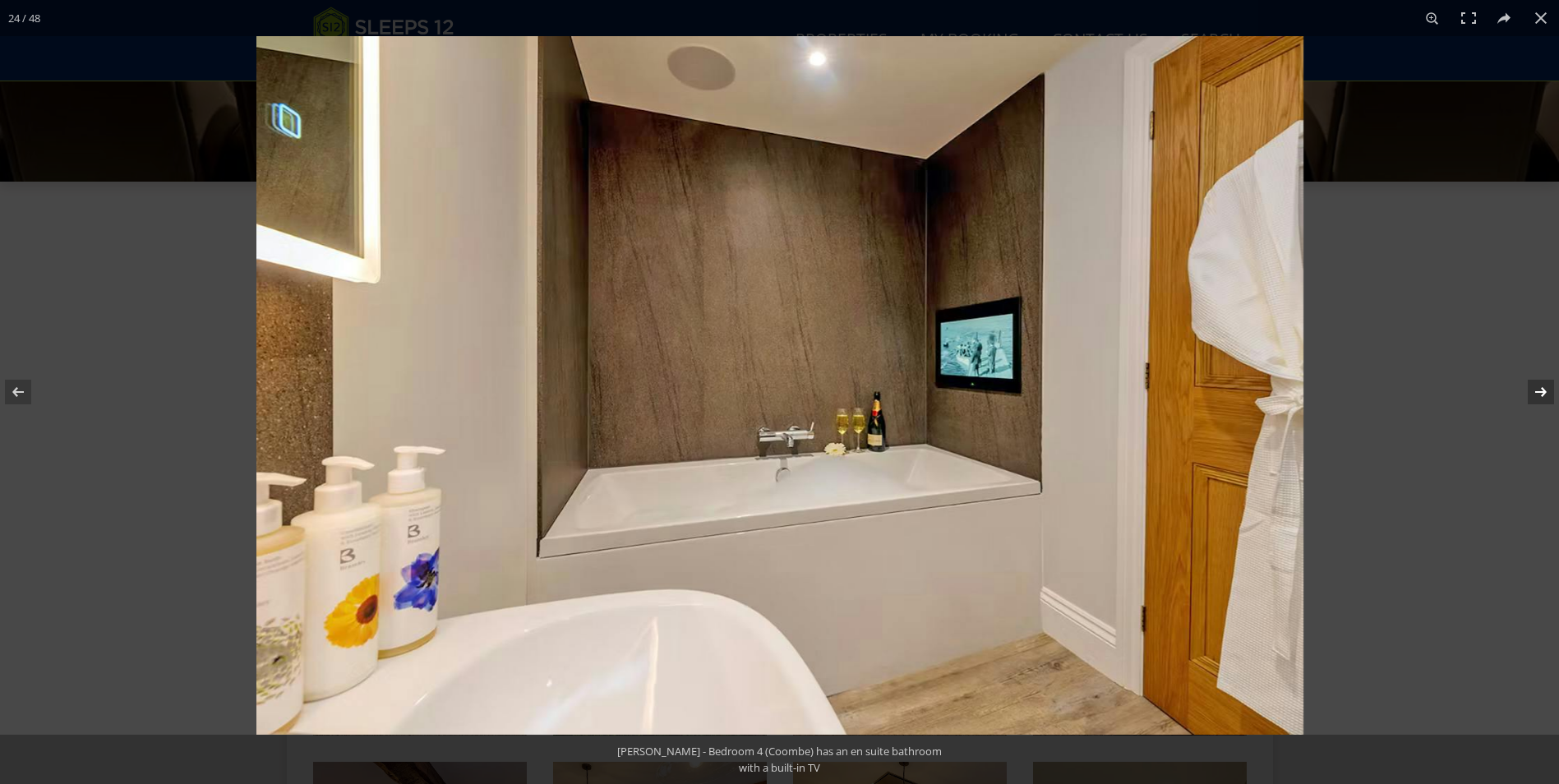
click at [1537, 393] on button at bounding box center [1531, 392] width 58 height 82
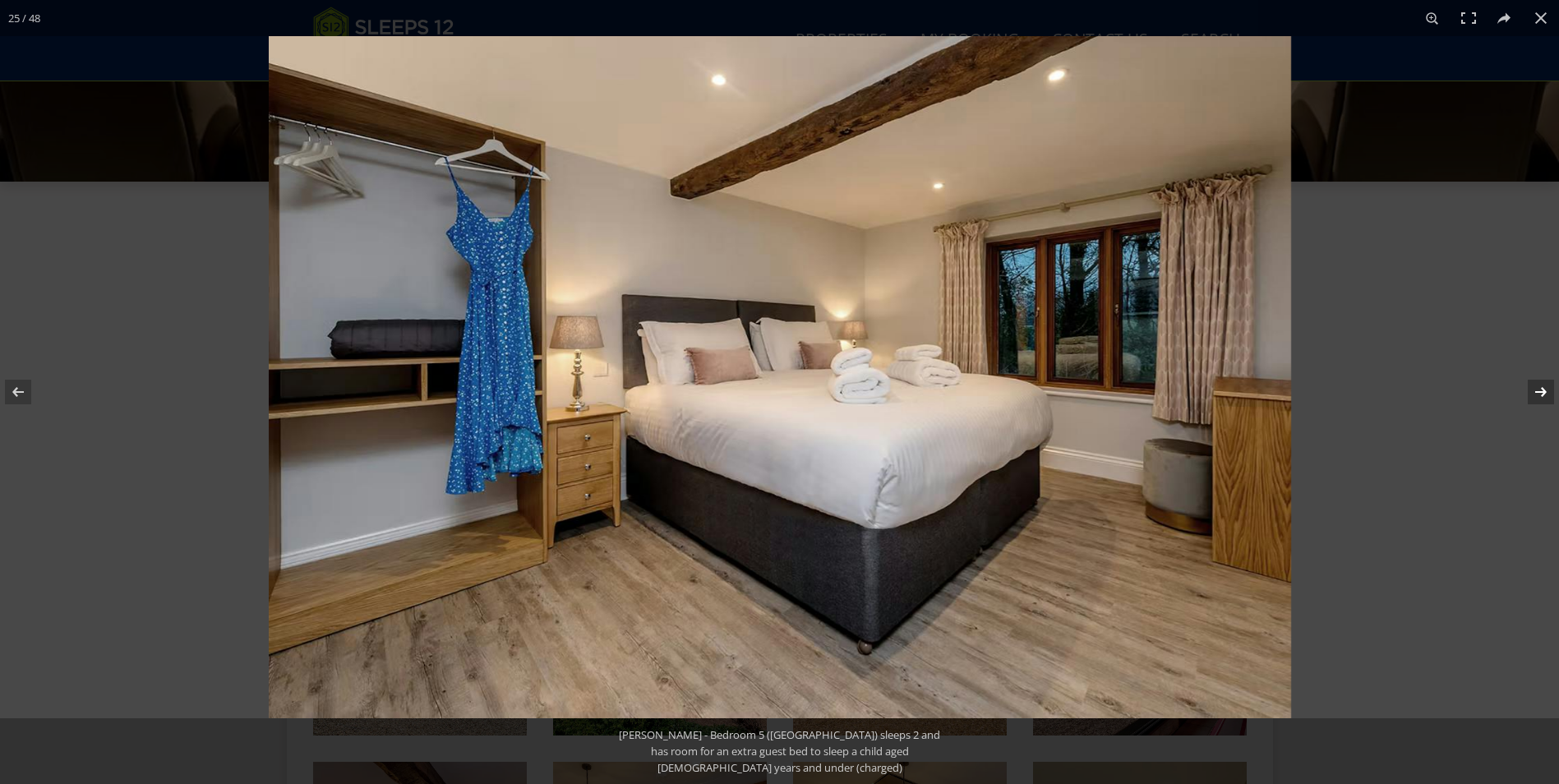
click at [1537, 393] on button at bounding box center [1531, 392] width 58 height 82
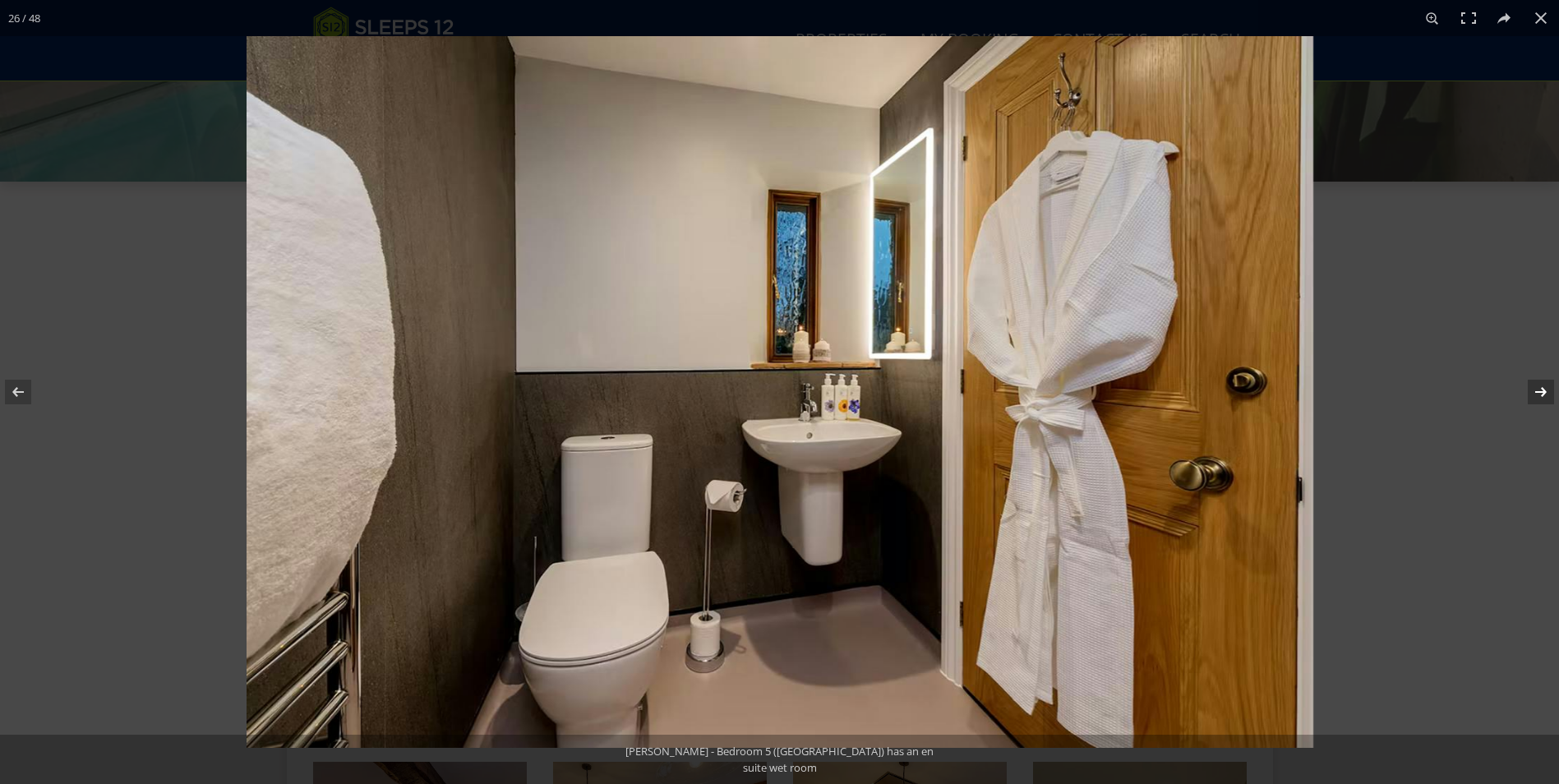
click at [1537, 393] on button at bounding box center [1531, 392] width 58 height 82
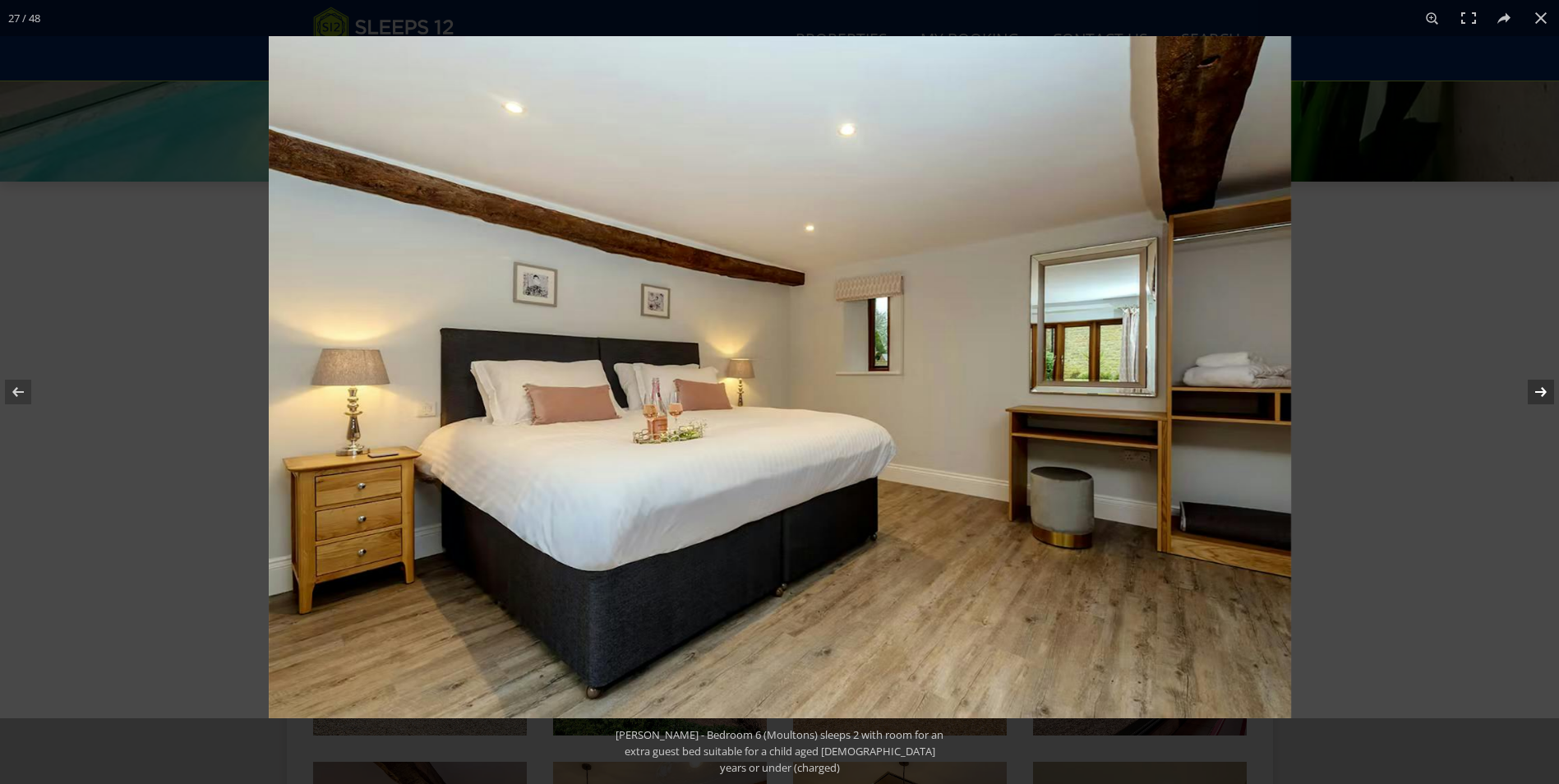
click at [1537, 393] on button at bounding box center [1531, 392] width 58 height 82
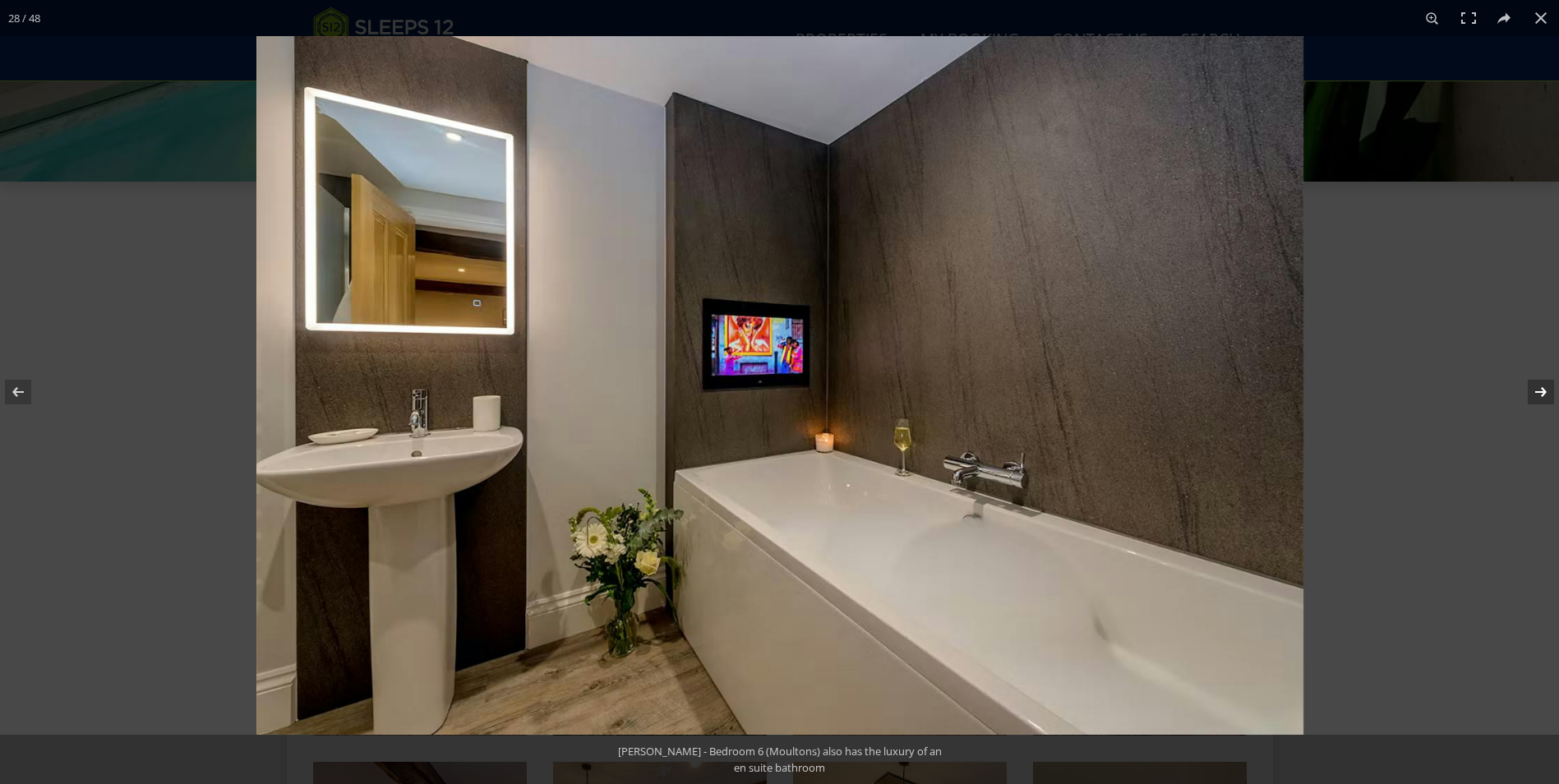
click at [1537, 393] on button at bounding box center [1531, 392] width 58 height 82
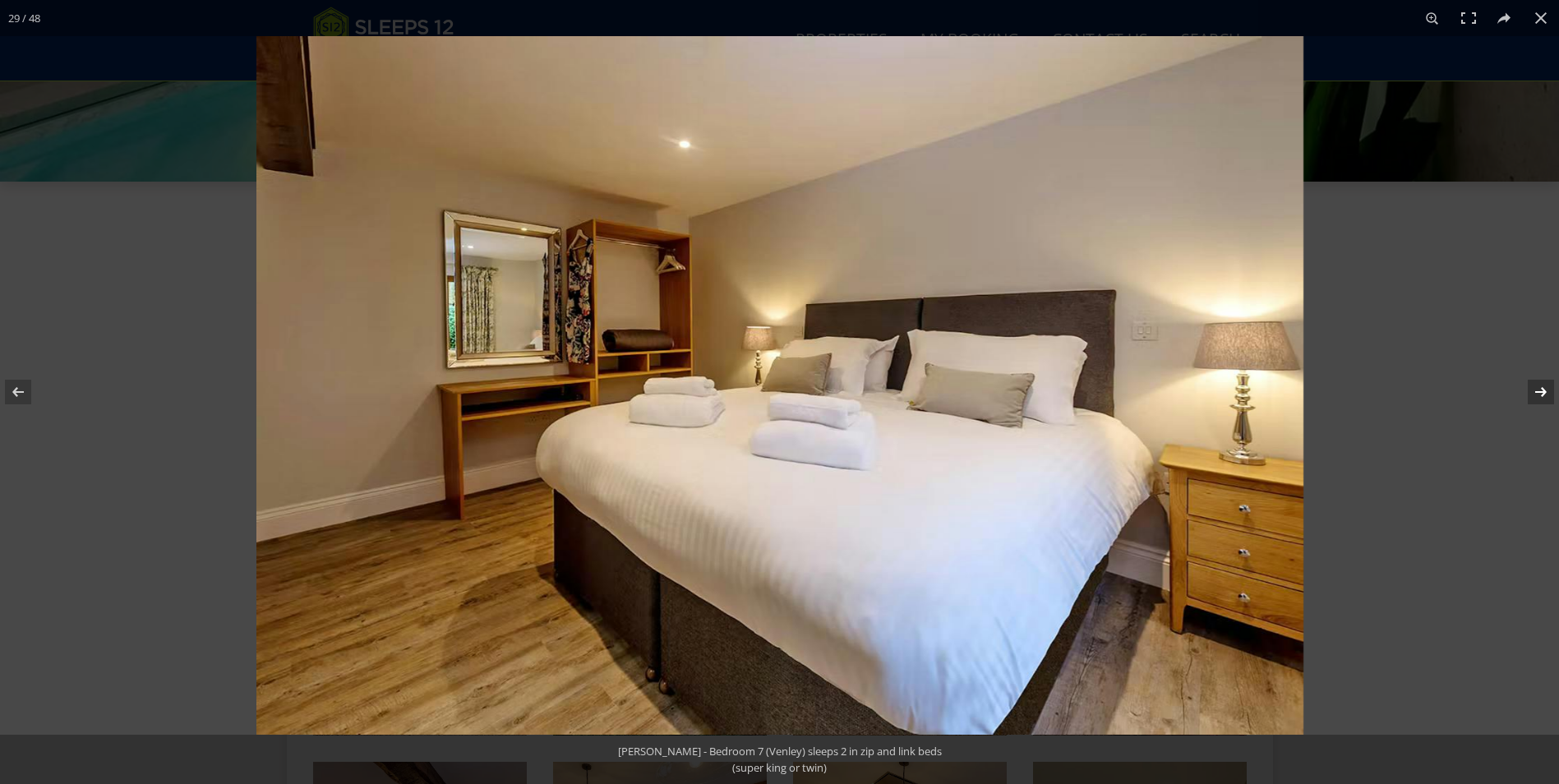
click at [1537, 393] on button at bounding box center [1531, 392] width 58 height 82
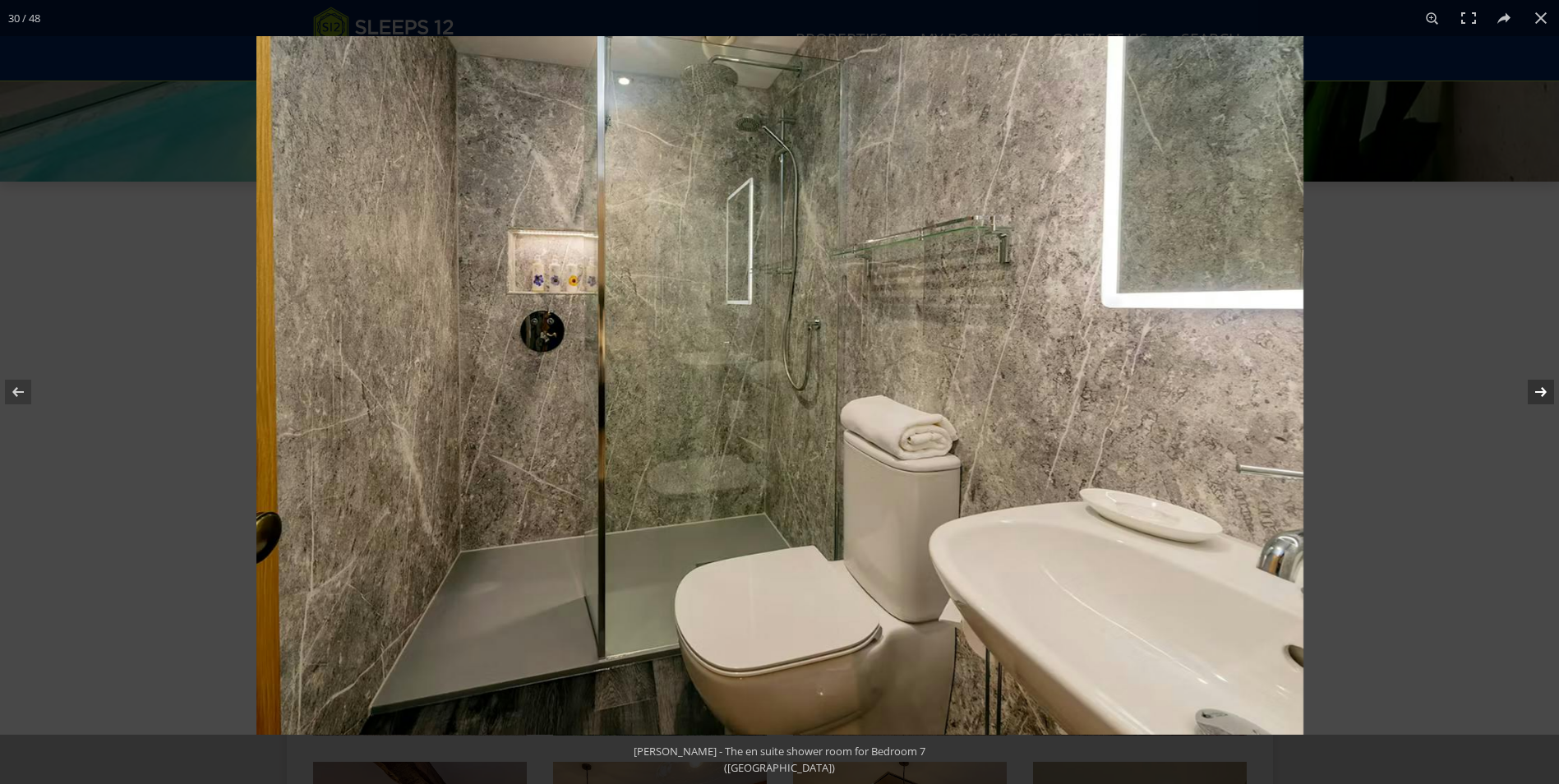
click at [1537, 393] on button at bounding box center [1531, 392] width 58 height 82
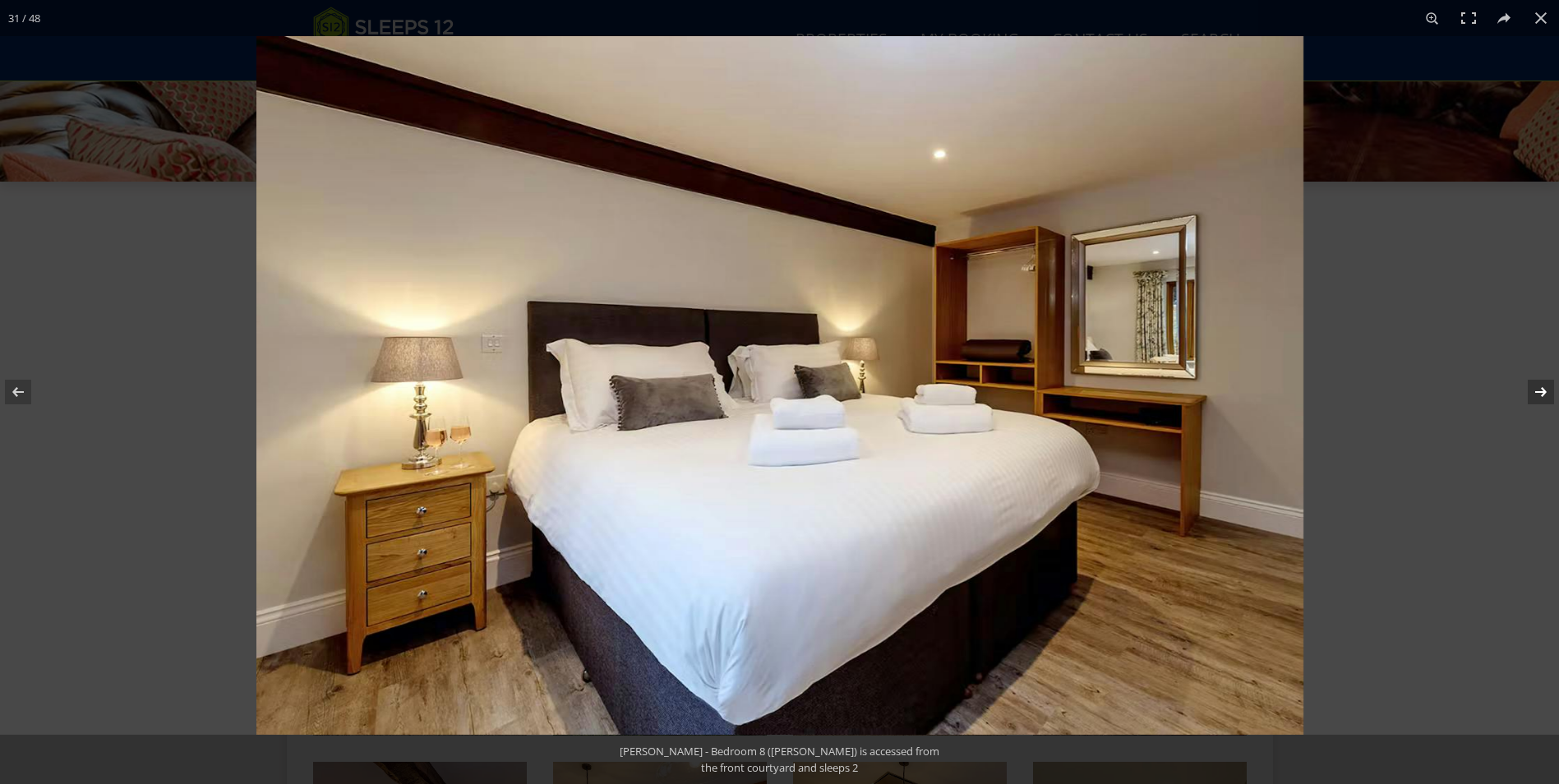
click at [1537, 393] on button at bounding box center [1531, 392] width 58 height 82
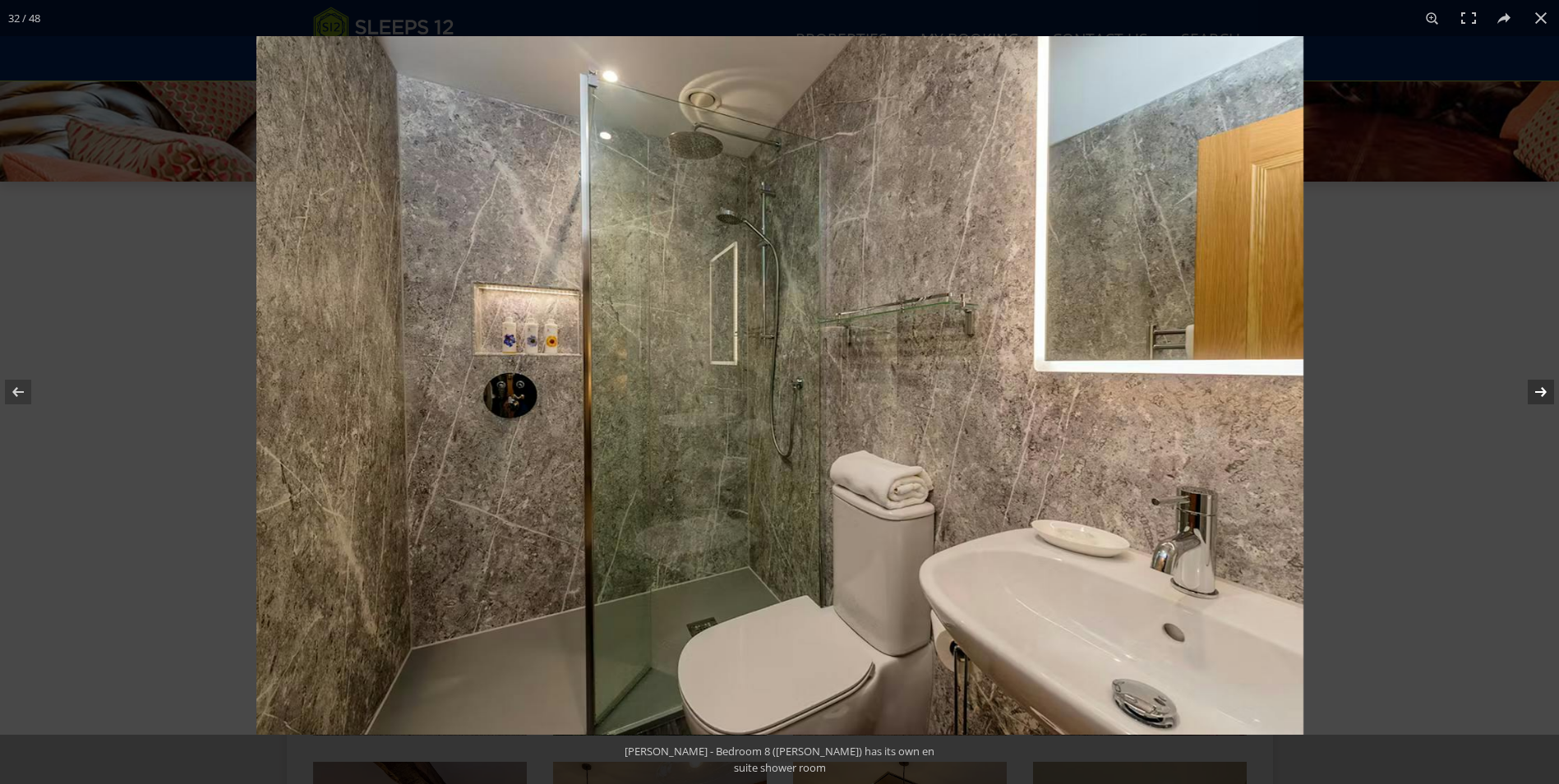
click at [1537, 393] on button at bounding box center [1531, 392] width 58 height 82
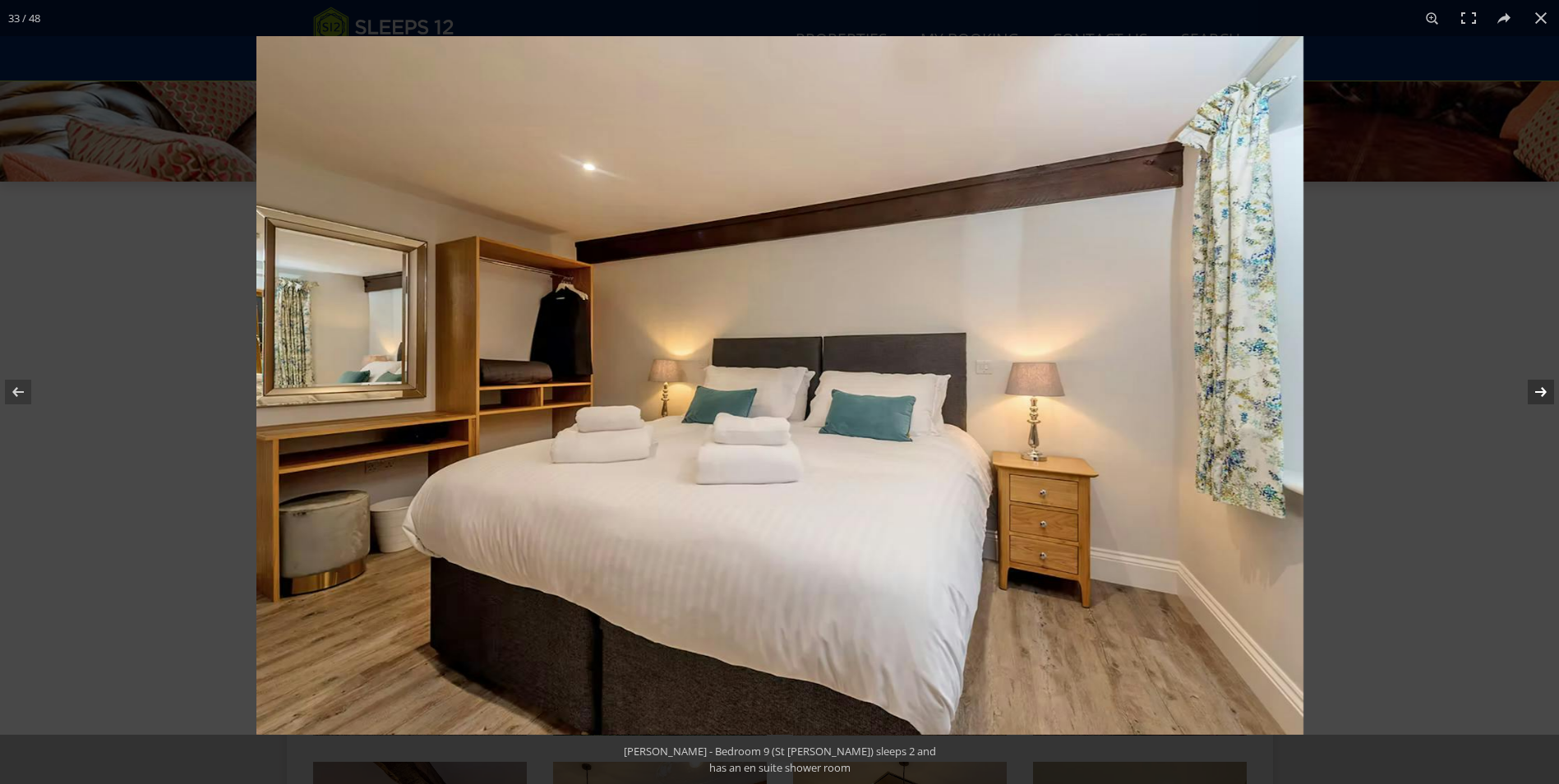
click at [1537, 393] on button at bounding box center [1531, 392] width 58 height 82
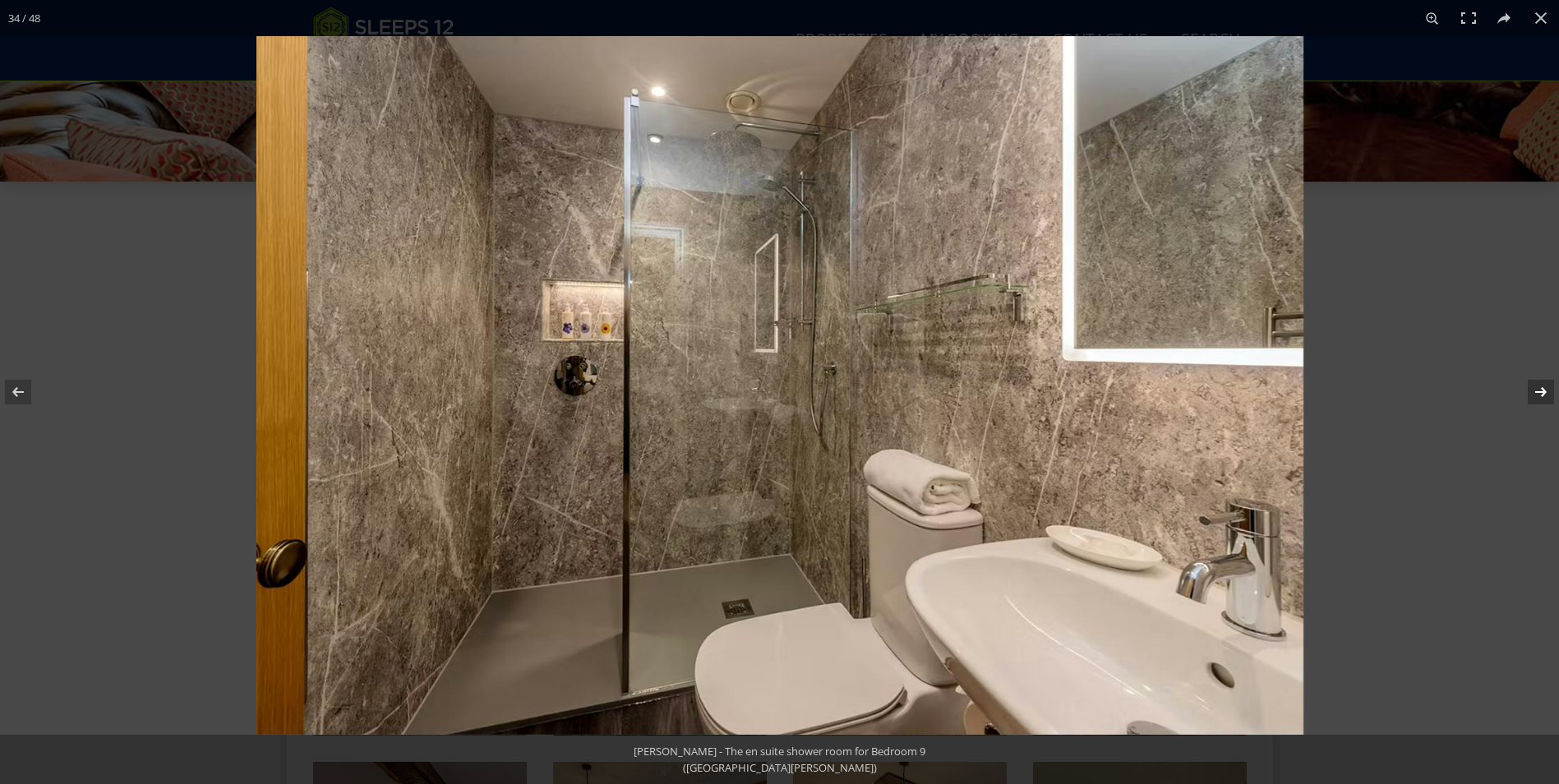
click at [1537, 393] on button at bounding box center [1531, 392] width 58 height 82
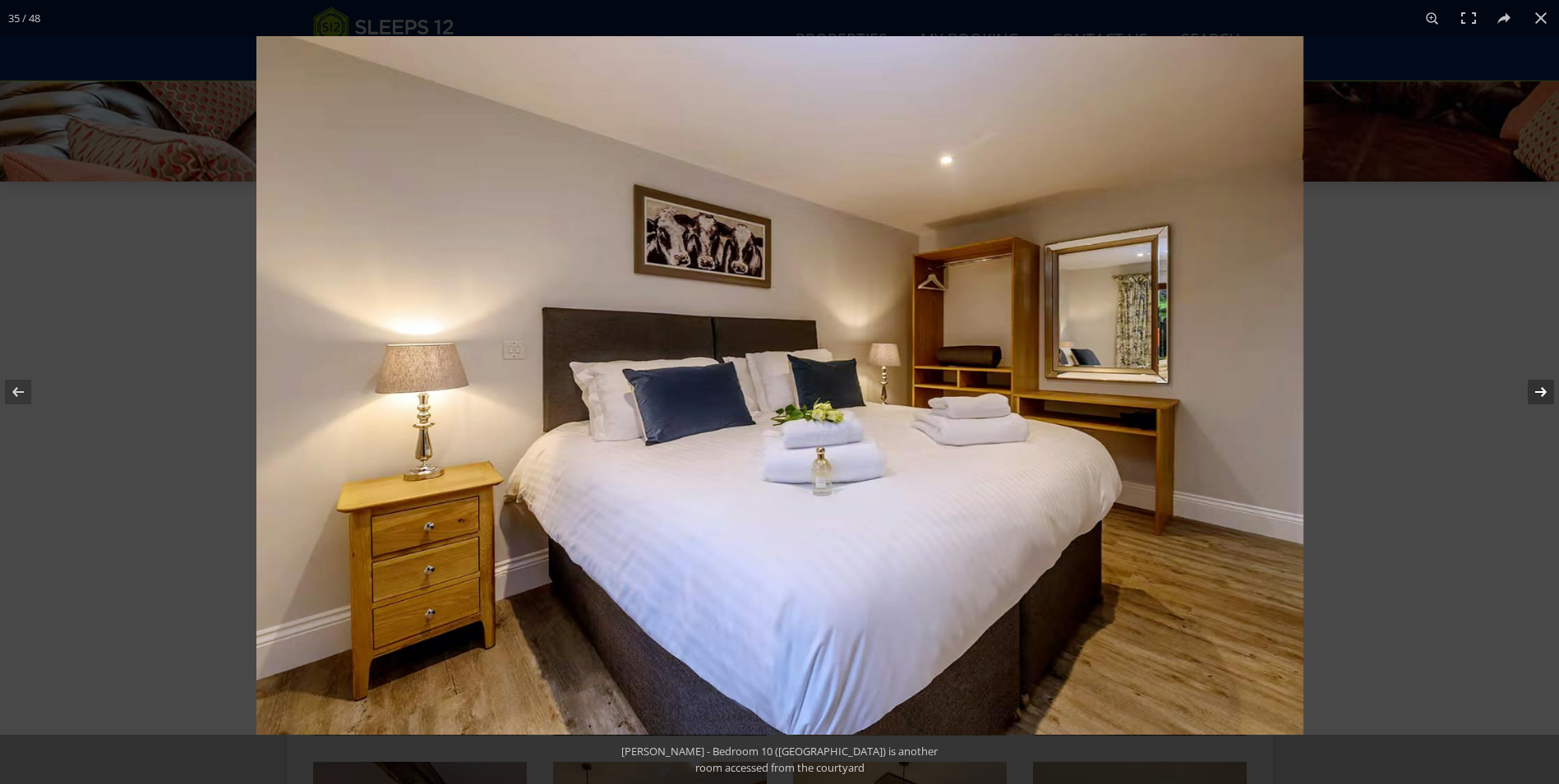
click at [1537, 393] on button at bounding box center [1531, 392] width 58 height 82
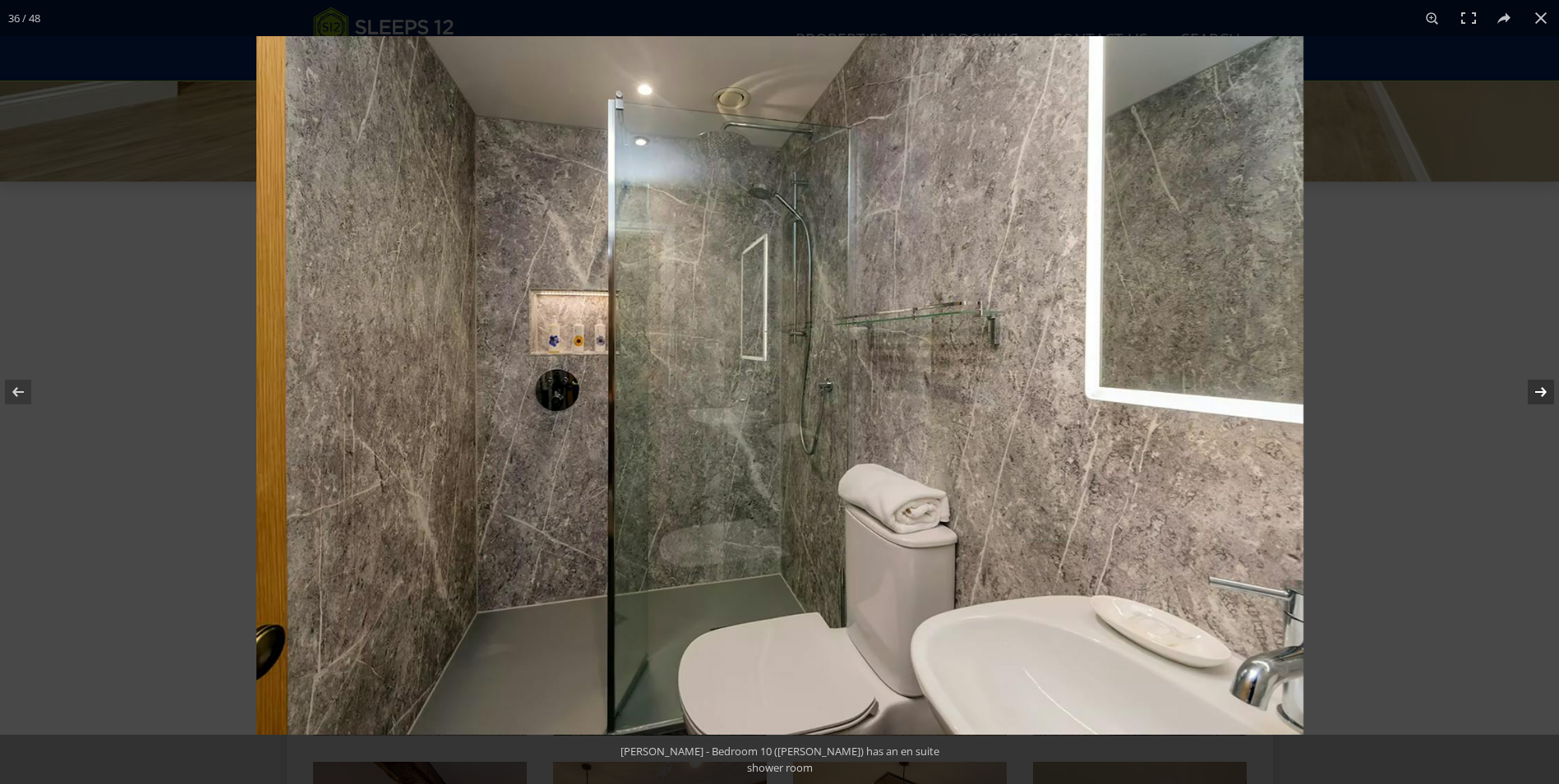
click at [1537, 393] on button at bounding box center [1531, 392] width 58 height 82
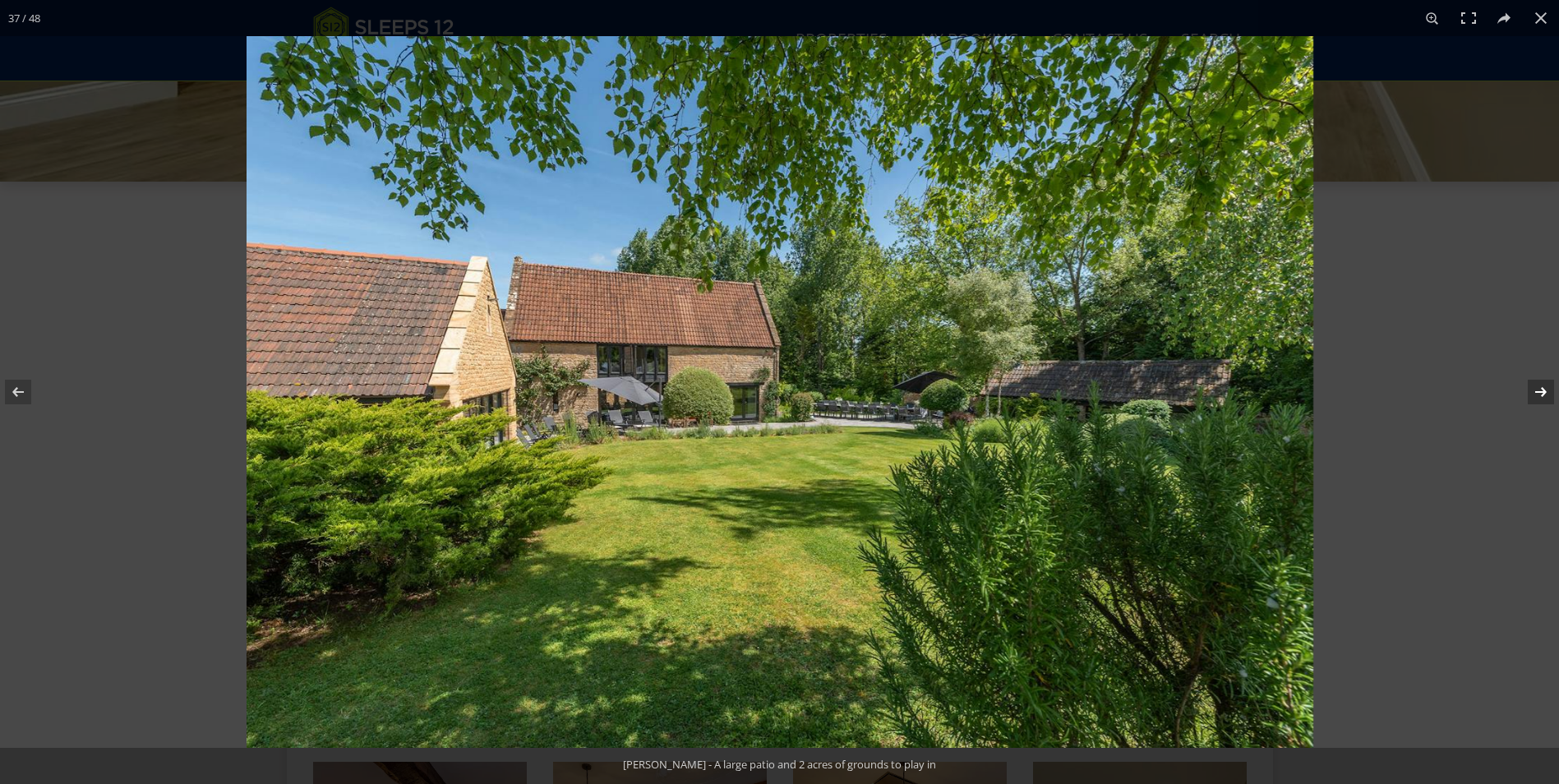
click at [1537, 393] on button at bounding box center [1531, 392] width 58 height 82
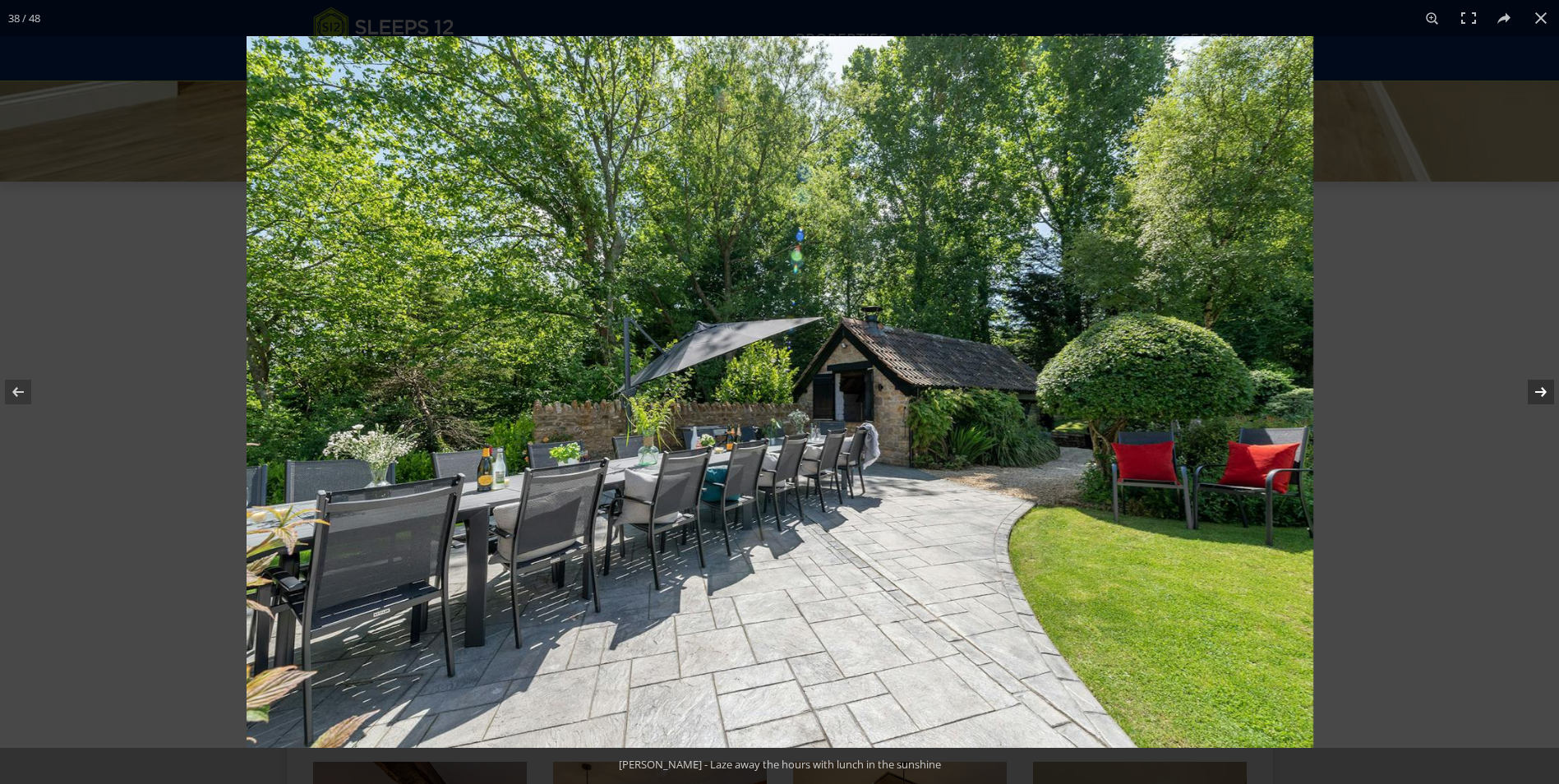
click at [1536, 393] on button at bounding box center [1531, 392] width 58 height 82
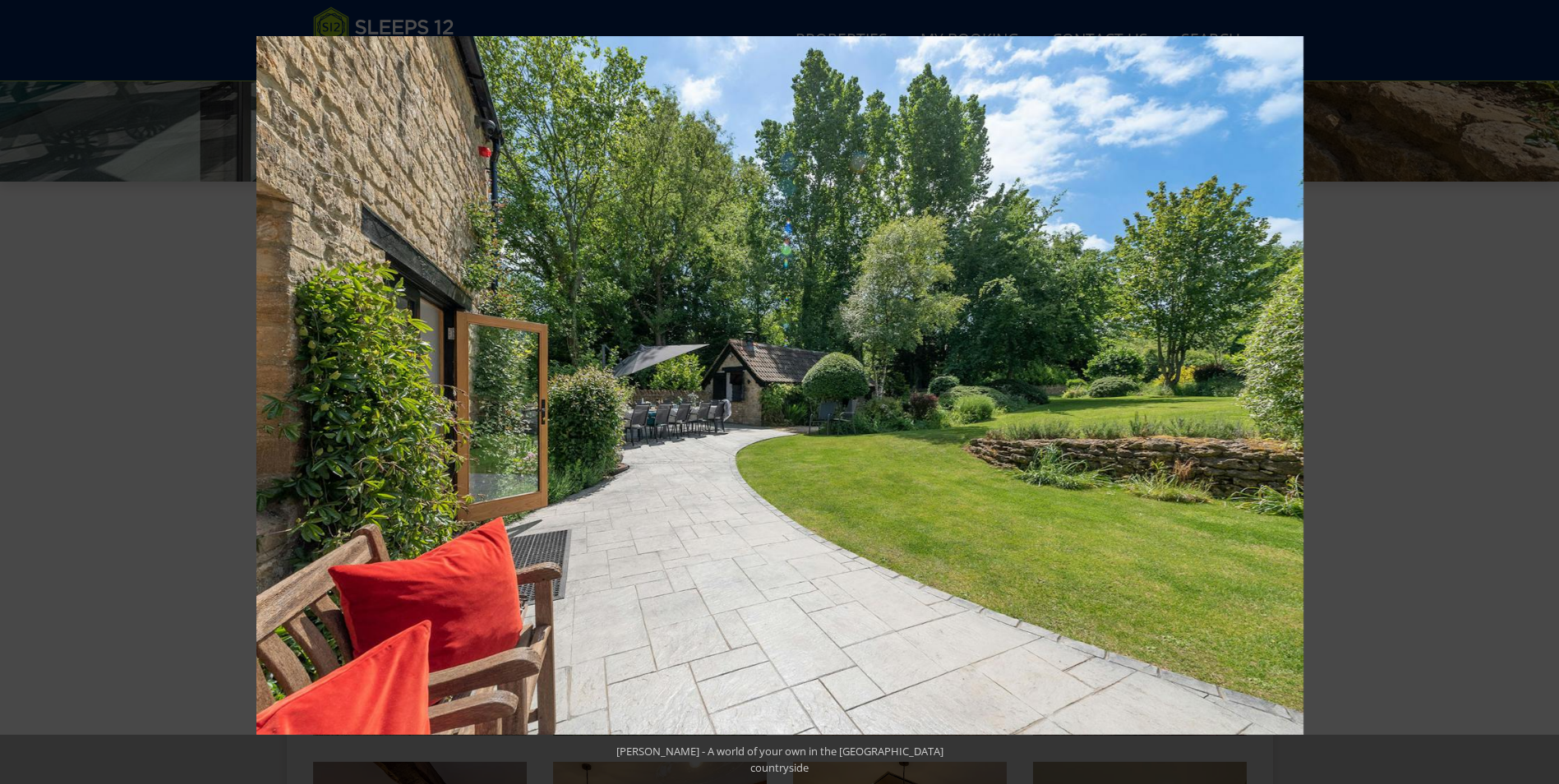
click at [1533, 395] on button at bounding box center [1531, 392] width 58 height 82
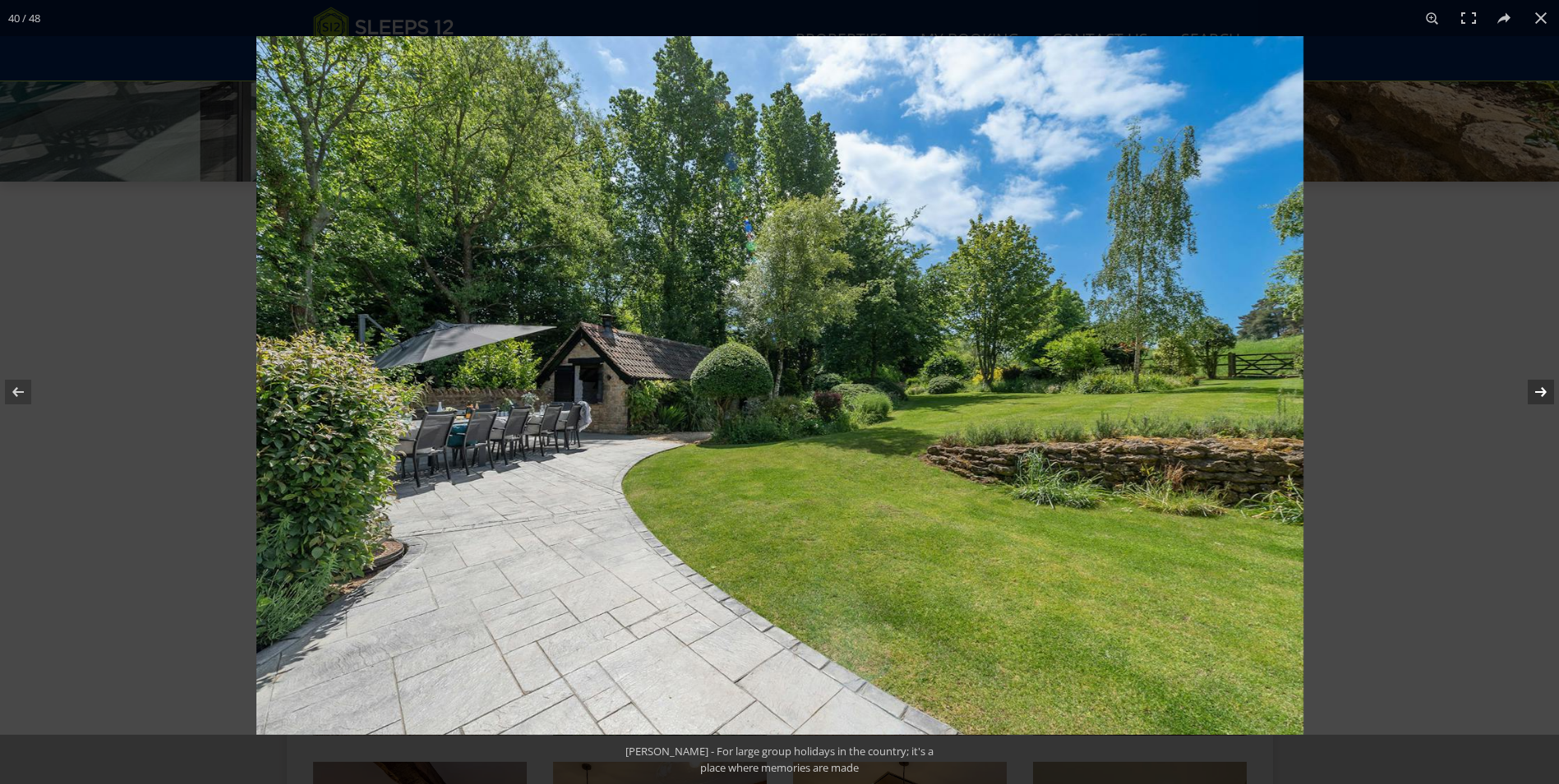
click at [1533, 395] on button at bounding box center [1531, 392] width 58 height 82
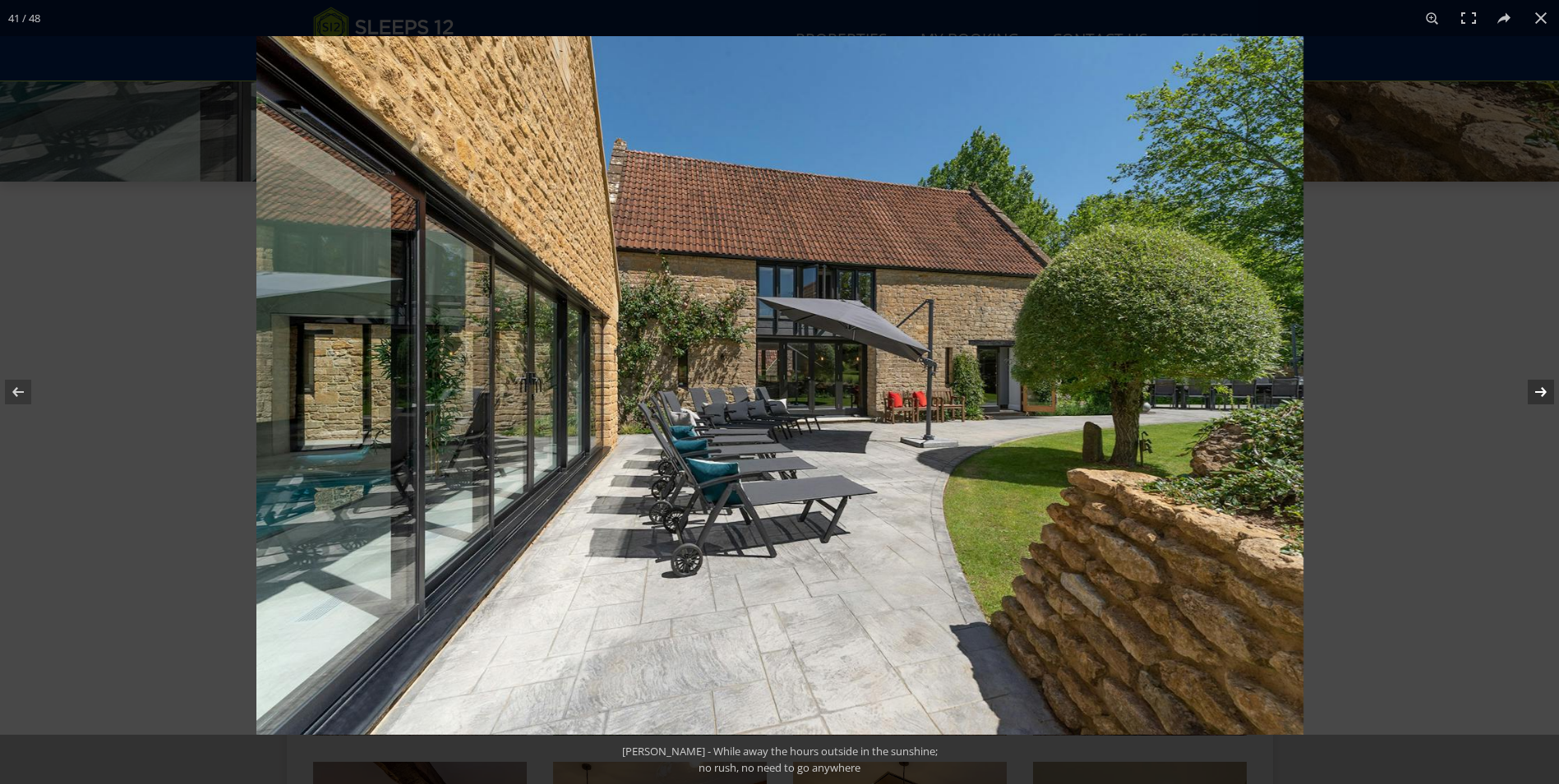
click at [1533, 395] on button at bounding box center [1531, 392] width 58 height 82
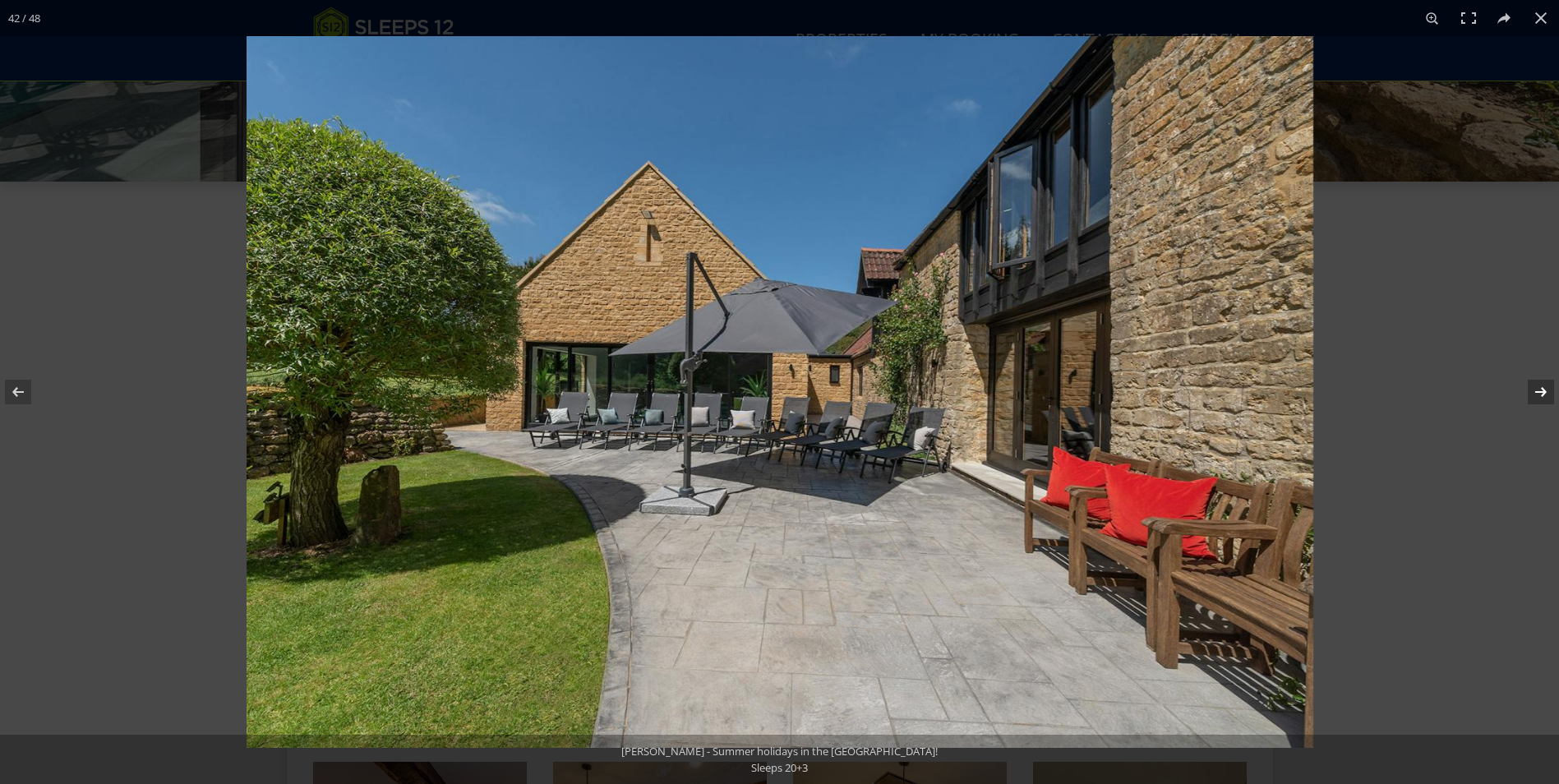
click at [1533, 395] on button at bounding box center [1531, 392] width 58 height 82
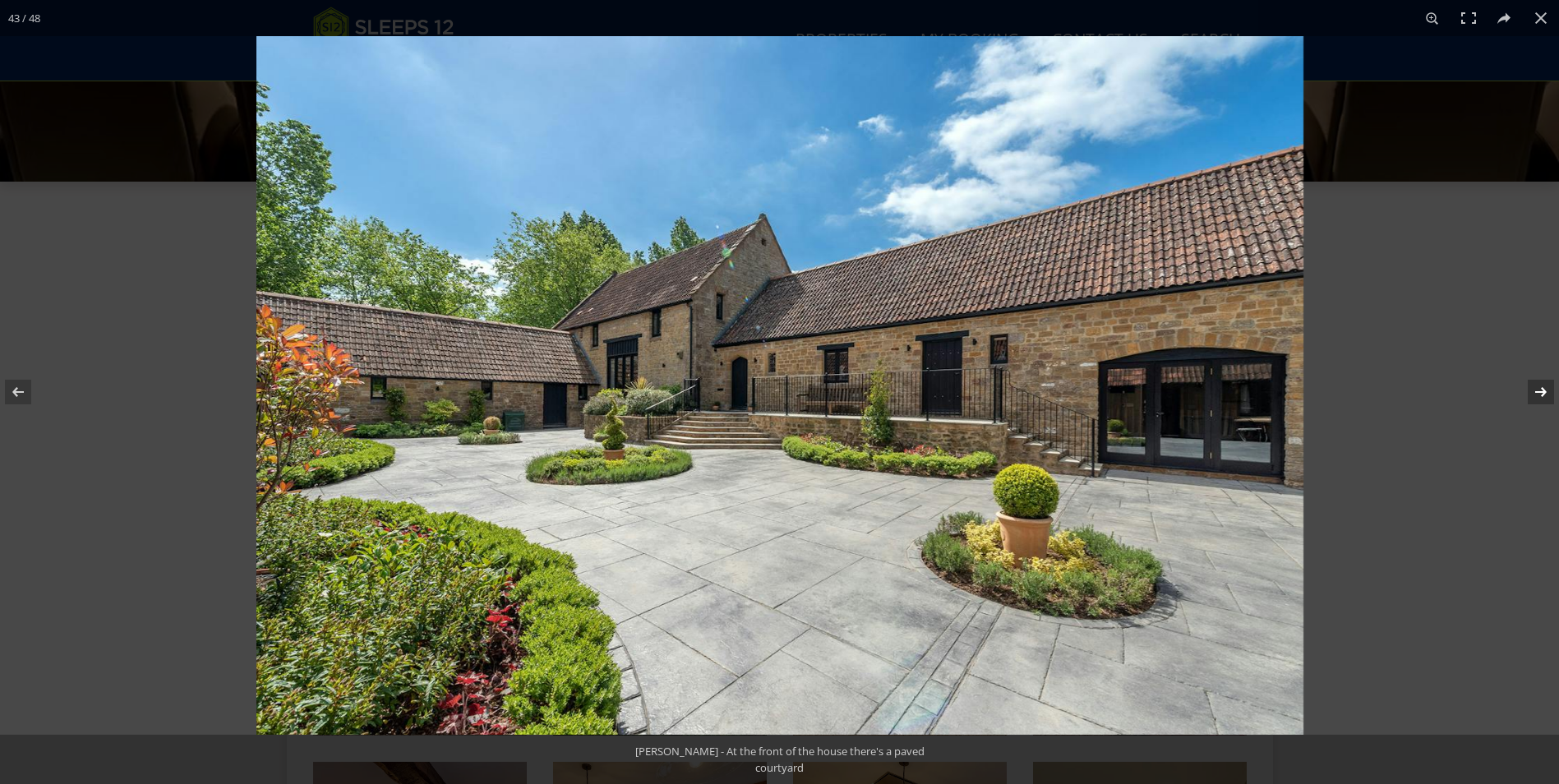
click at [1533, 394] on button at bounding box center [1531, 392] width 58 height 82
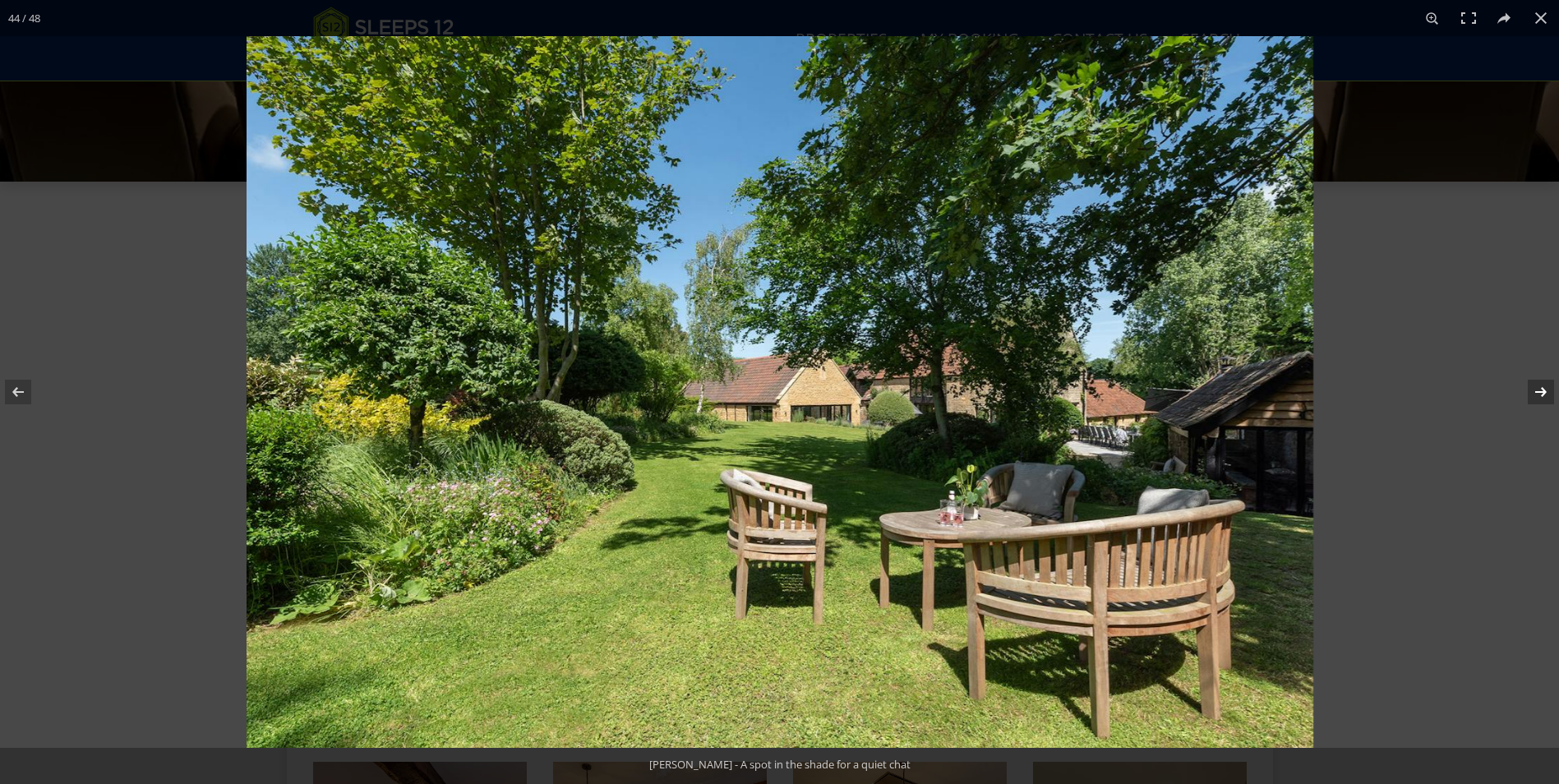
click at [1534, 394] on button at bounding box center [1531, 392] width 58 height 82
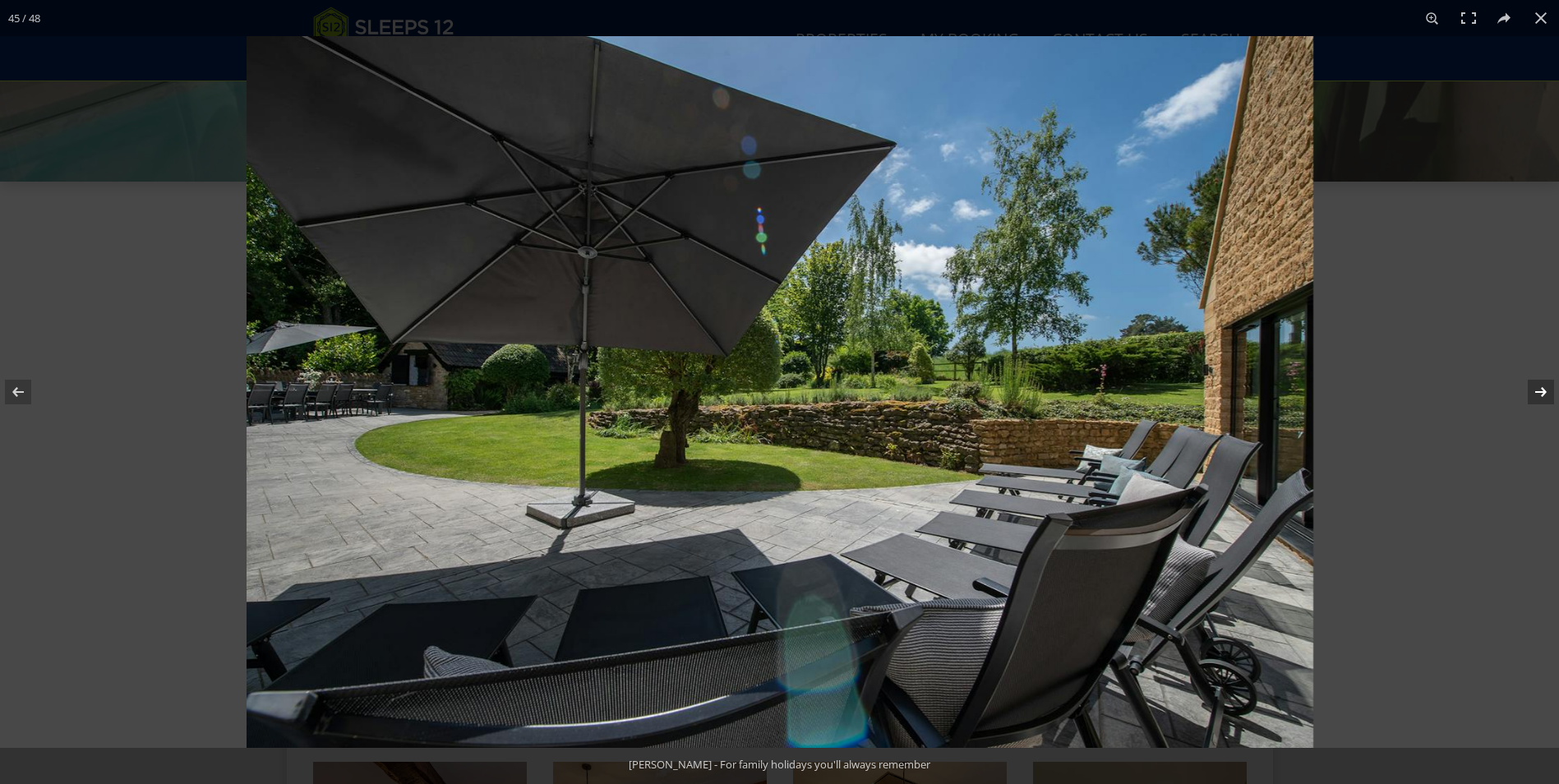
click at [1534, 394] on button at bounding box center [1531, 392] width 58 height 82
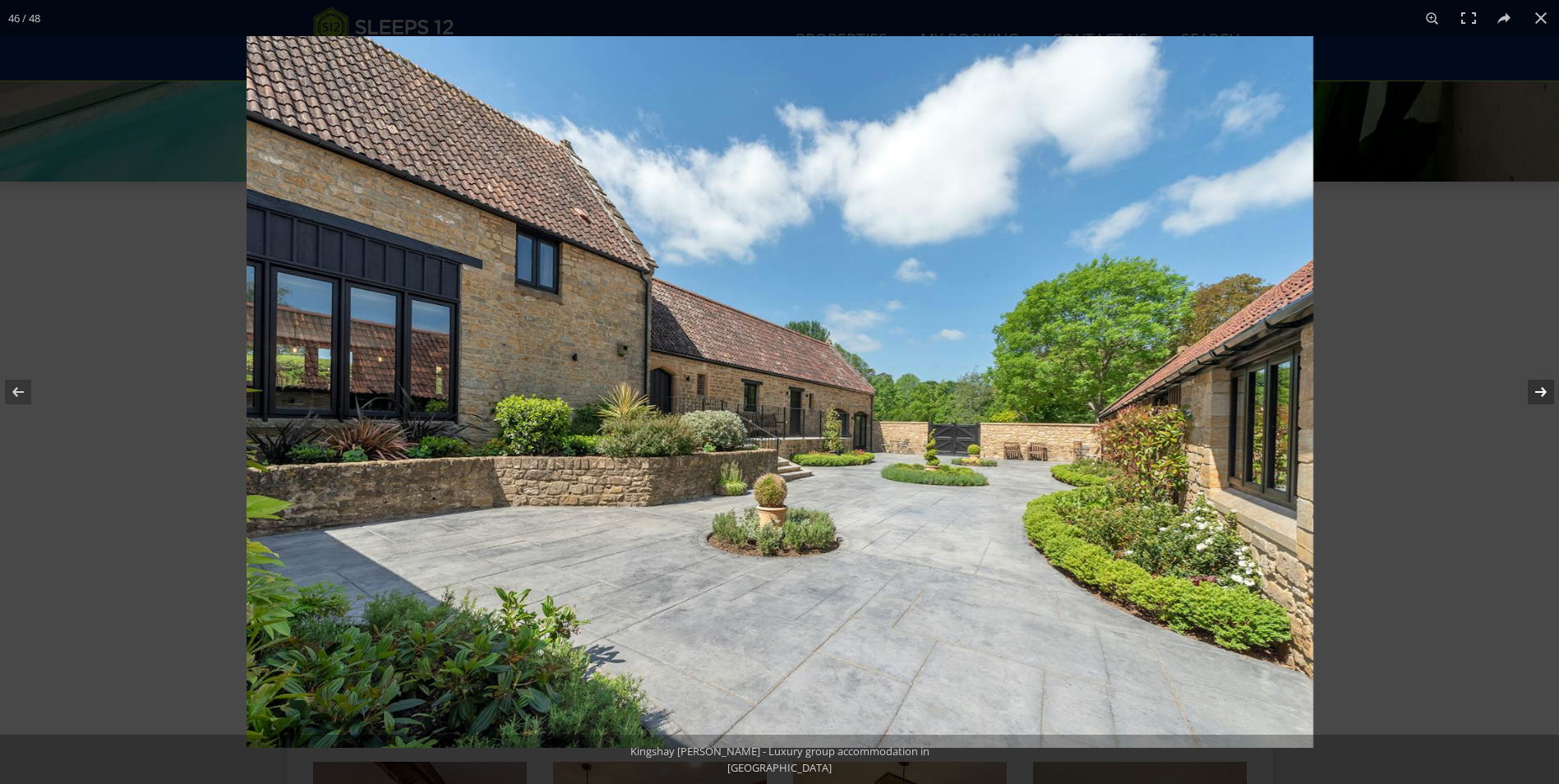
click at [1534, 394] on button at bounding box center [1531, 392] width 58 height 82
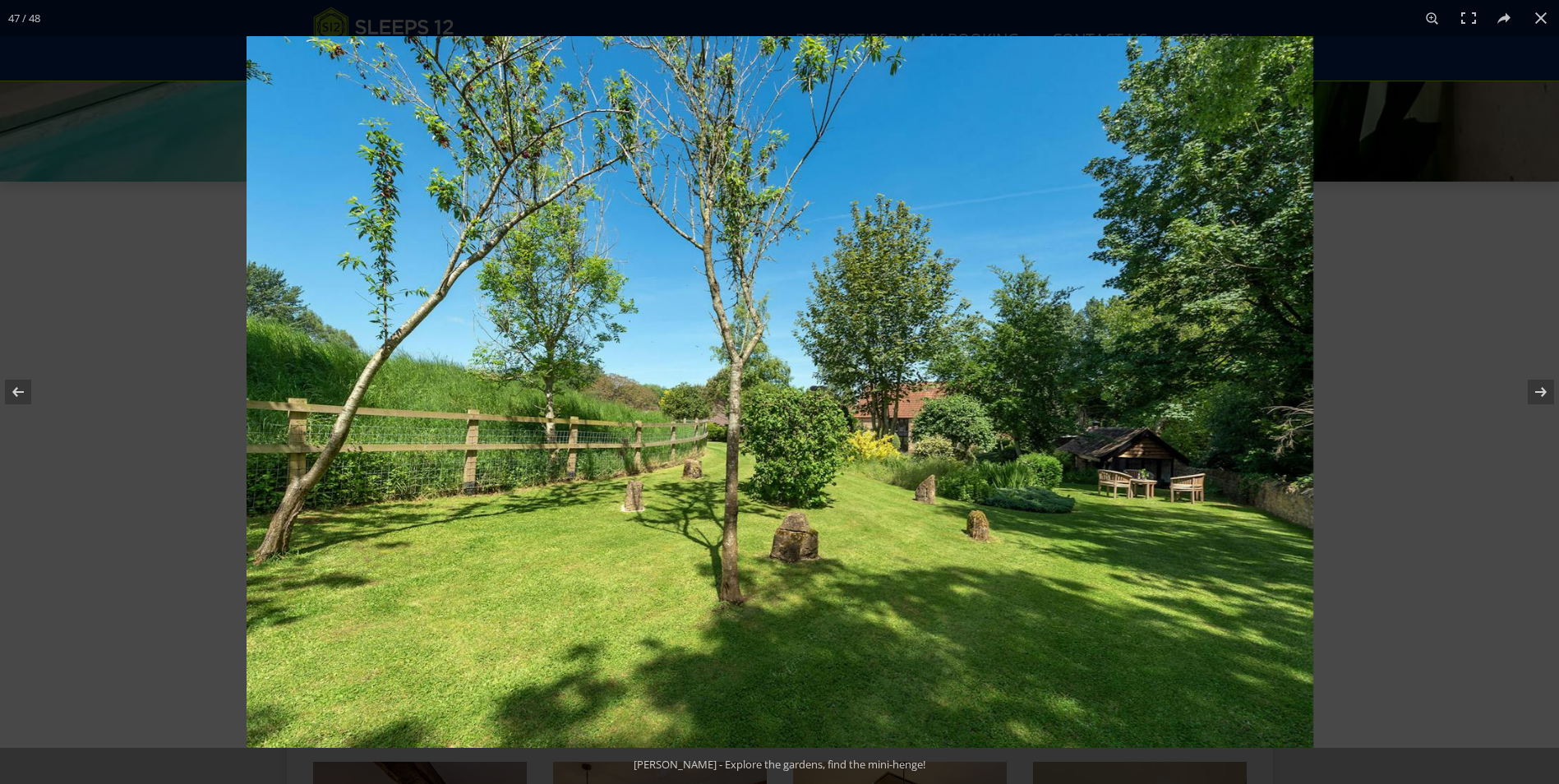
click at [11, 389] on button at bounding box center [28, 392] width 58 height 82
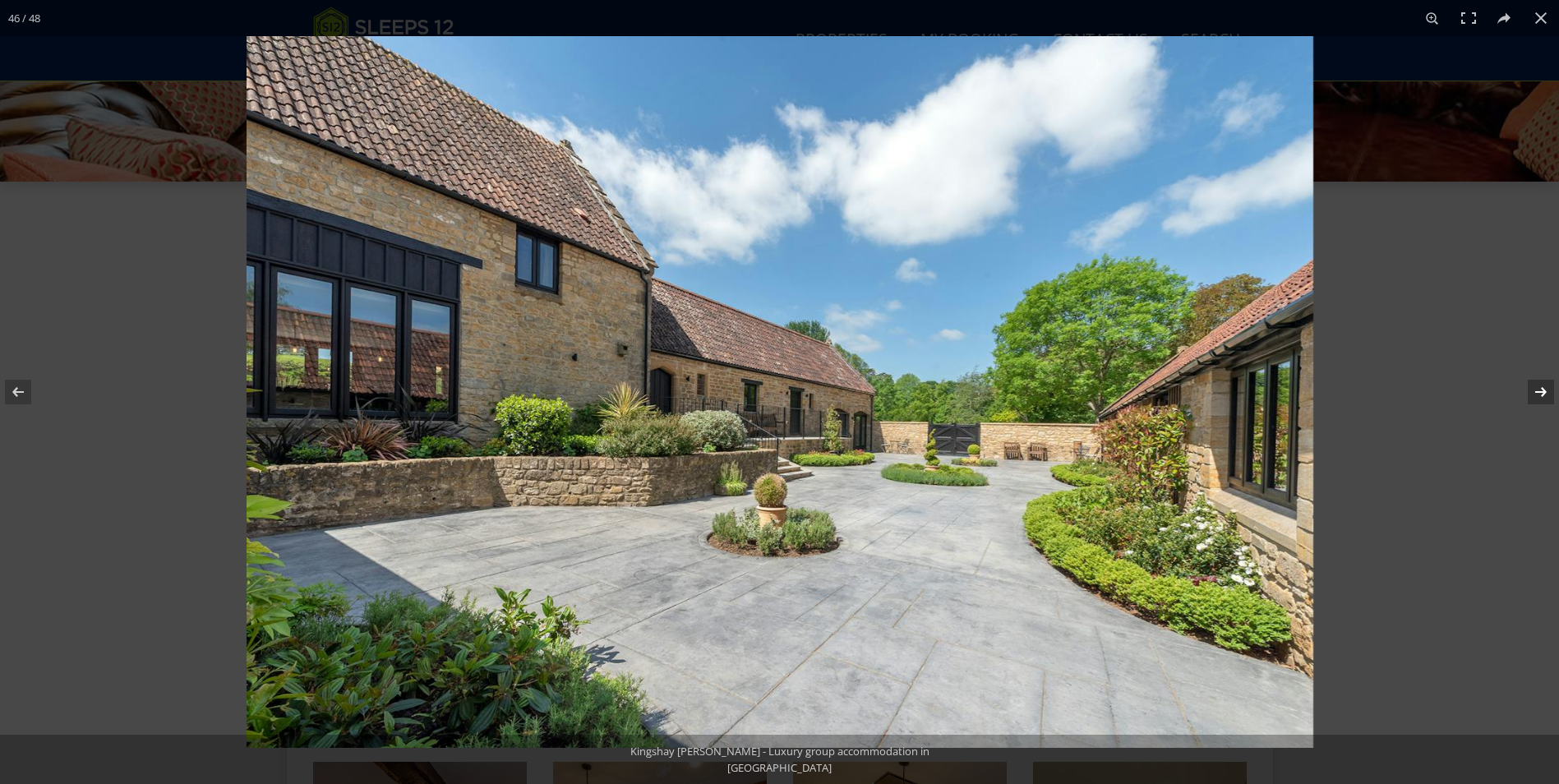
click at [1532, 393] on button at bounding box center [1531, 392] width 58 height 82
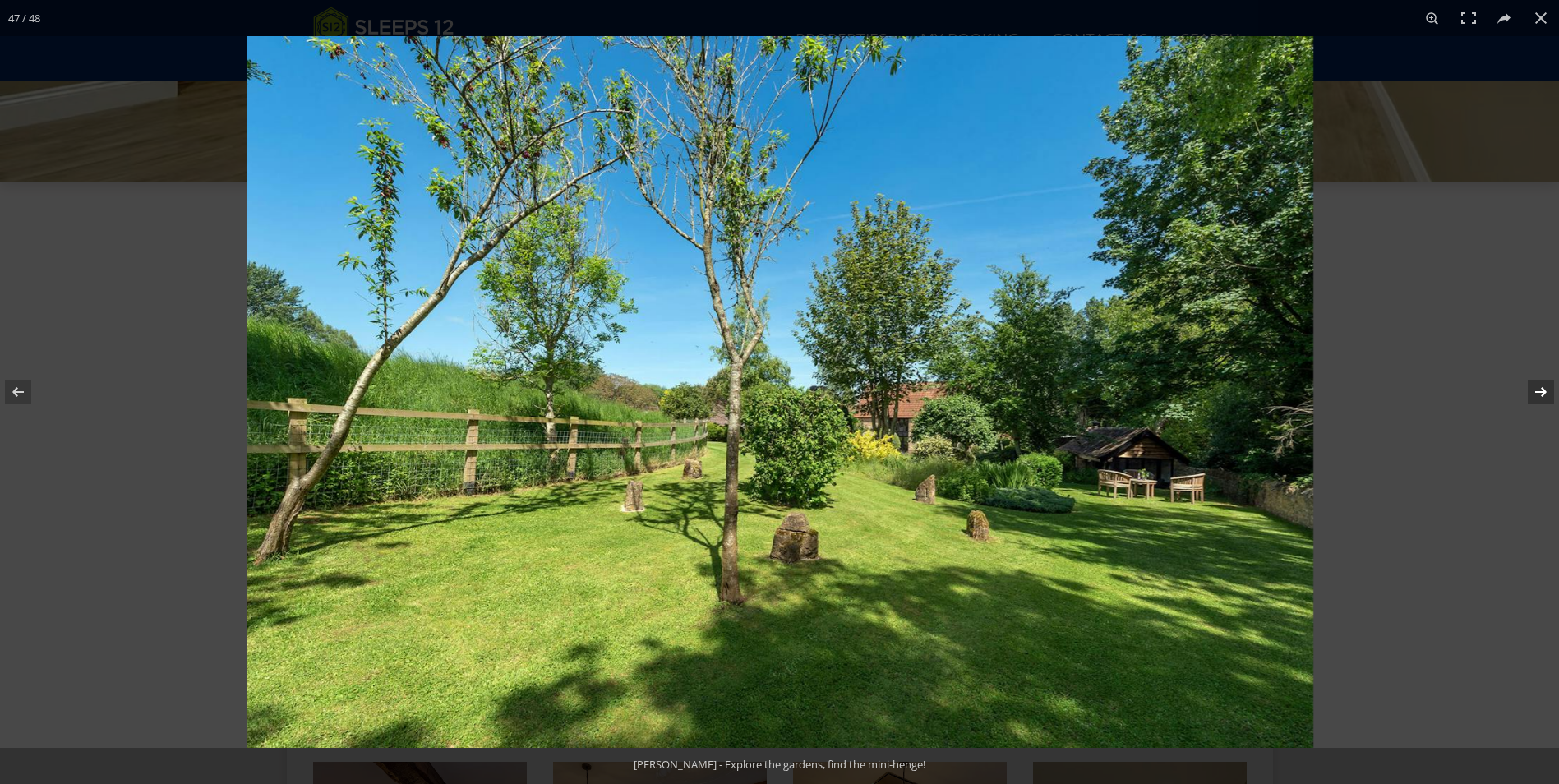
click at [1532, 393] on button at bounding box center [1531, 392] width 58 height 82
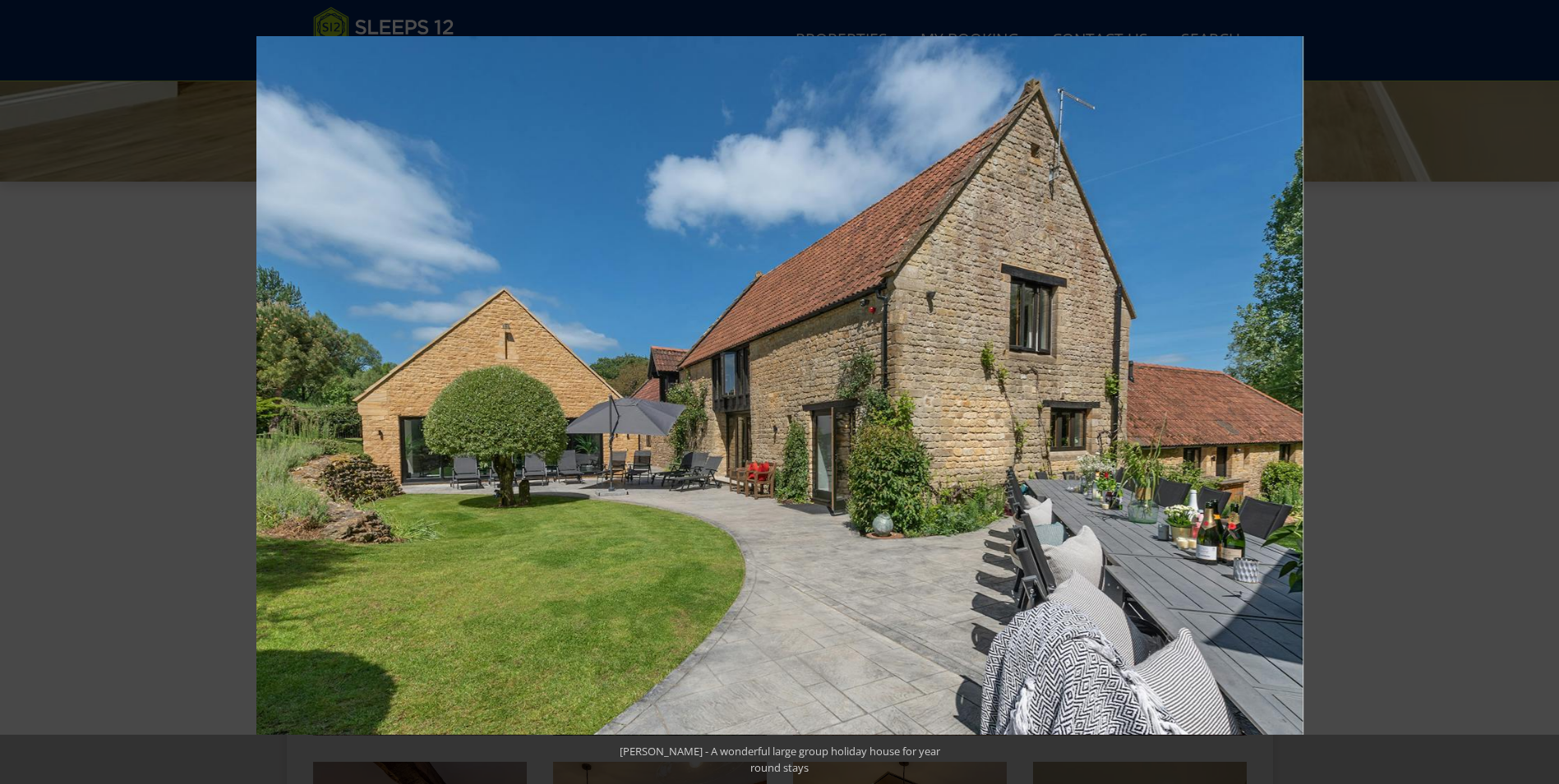
click at [1532, 393] on button at bounding box center [1531, 392] width 58 height 82
